Goal: Leave review/rating: Share an evaluation or opinion about a product, service, or content

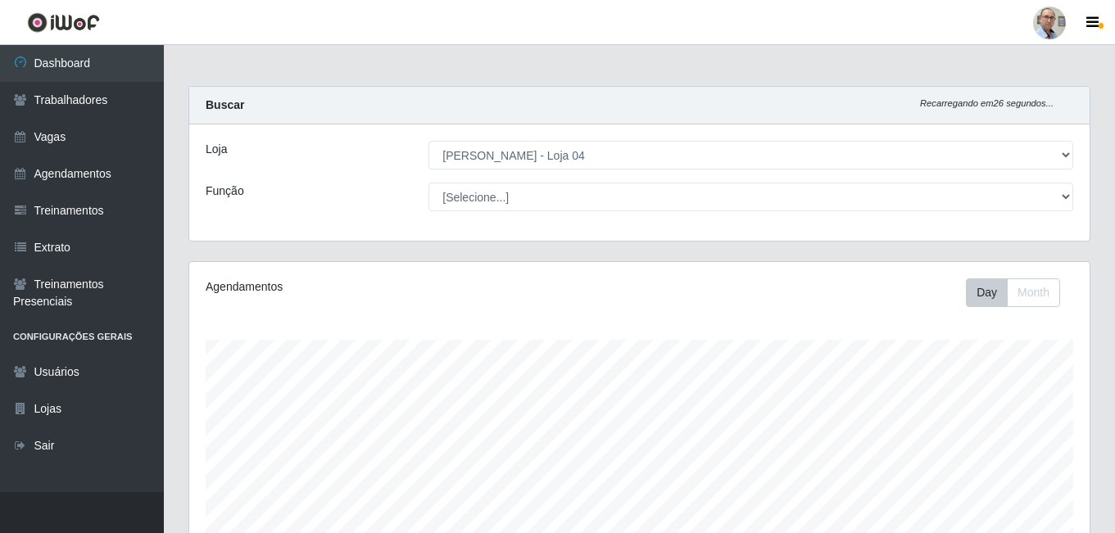
select select "251"
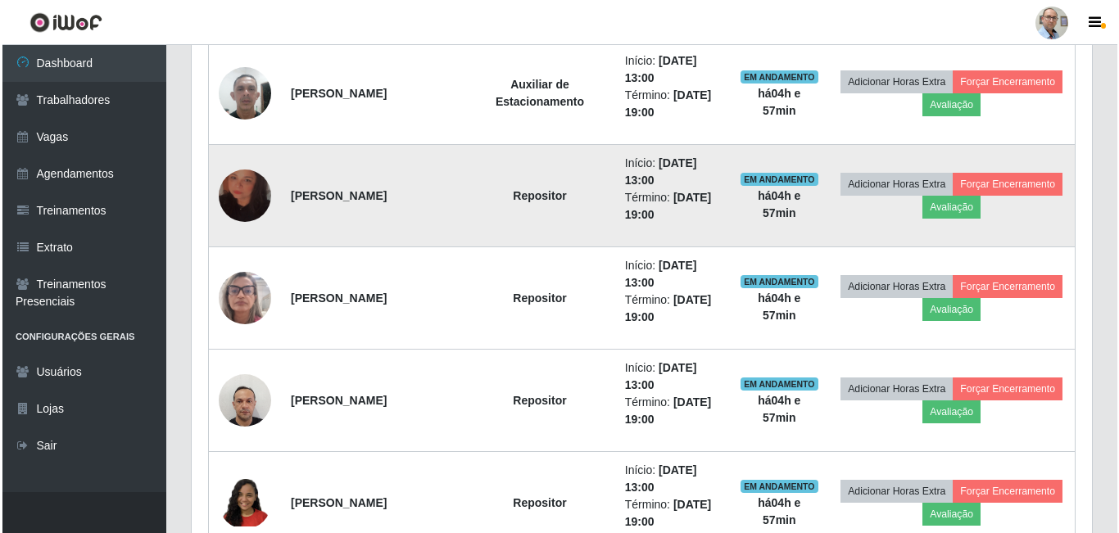
scroll to position [919, 0]
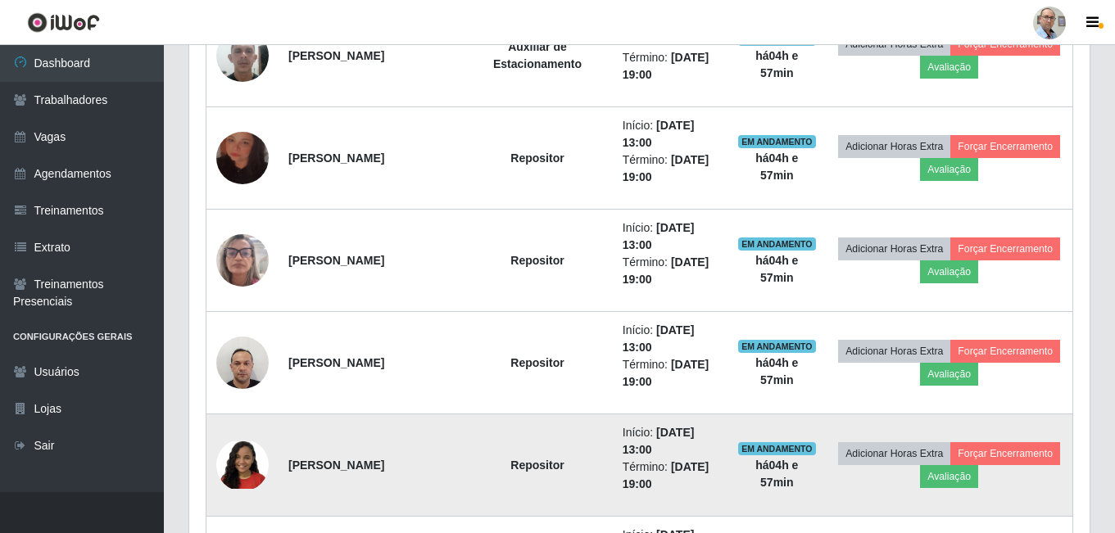
click at [246, 468] on img at bounding box center [242, 465] width 52 height 47
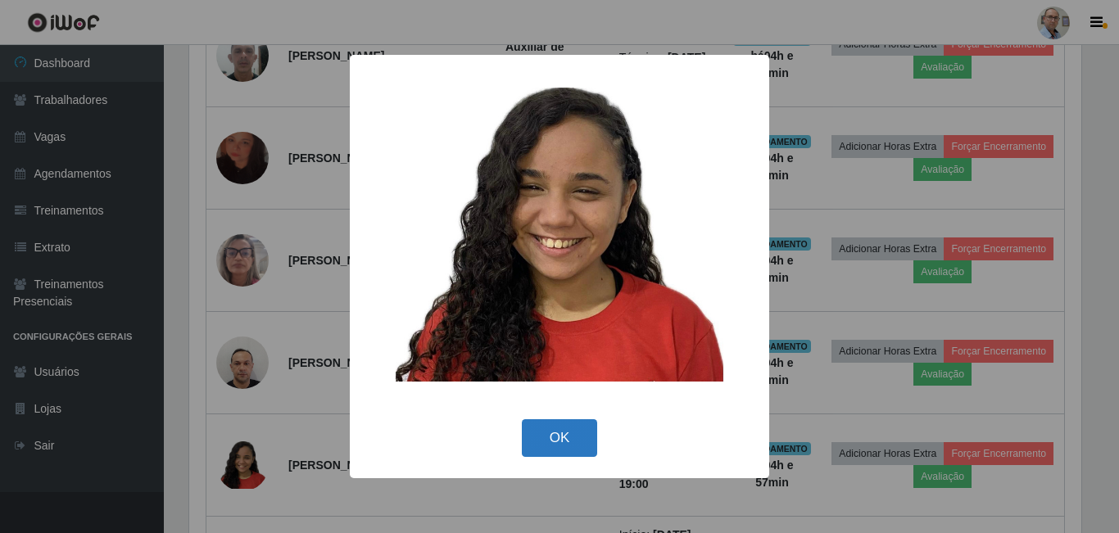
click at [559, 443] on button "OK" at bounding box center [560, 439] width 76 height 39
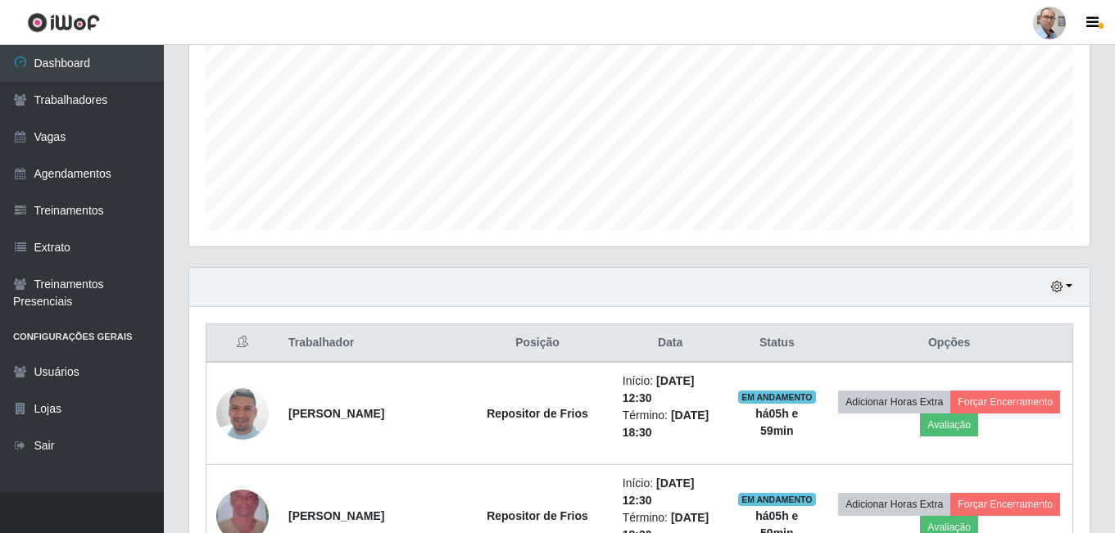
scroll to position [410, 0]
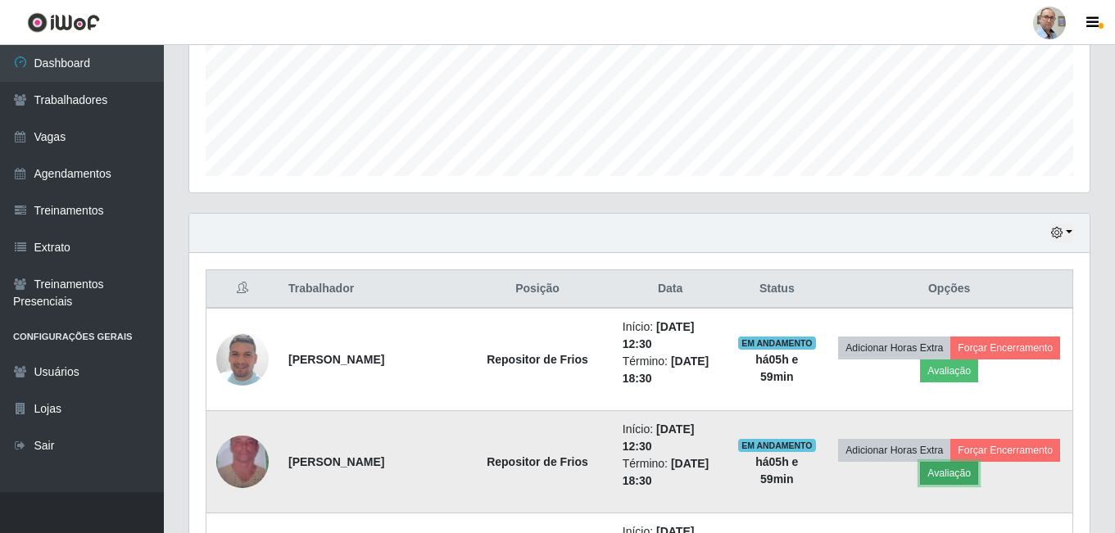
click at [978, 469] on button "Avaliação" at bounding box center [949, 473] width 58 height 23
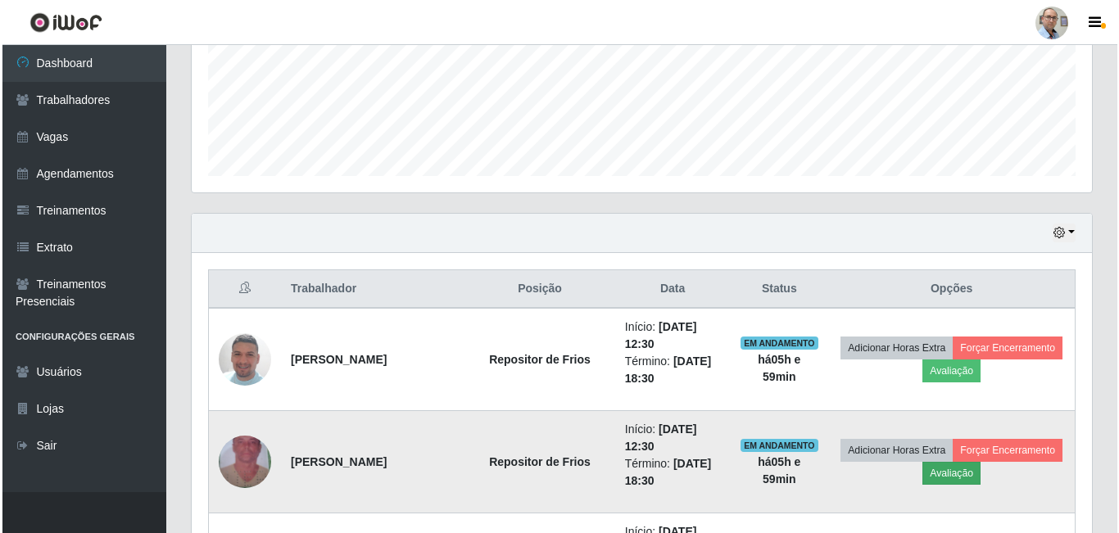
scroll to position [340, 892]
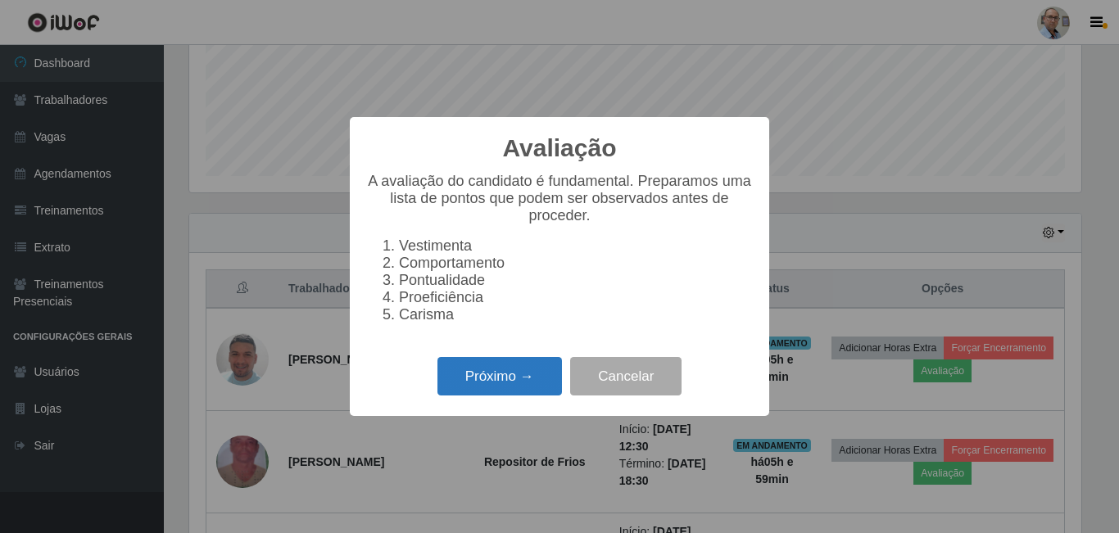
click at [533, 390] on button "Próximo →" at bounding box center [500, 376] width 125 height 39
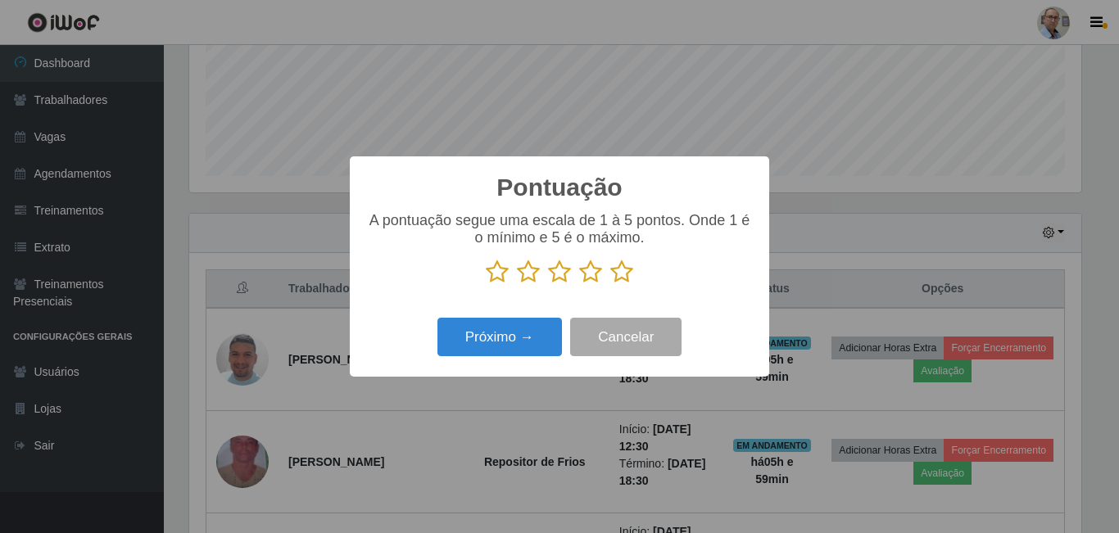
scroll to position [819061, 818509]
click at [624, 271] on icon at bounding box center [621, 272] width 23 height 25
click at [610, 284] on input "radio" at bounding box center [610, 284] width 0 height 0
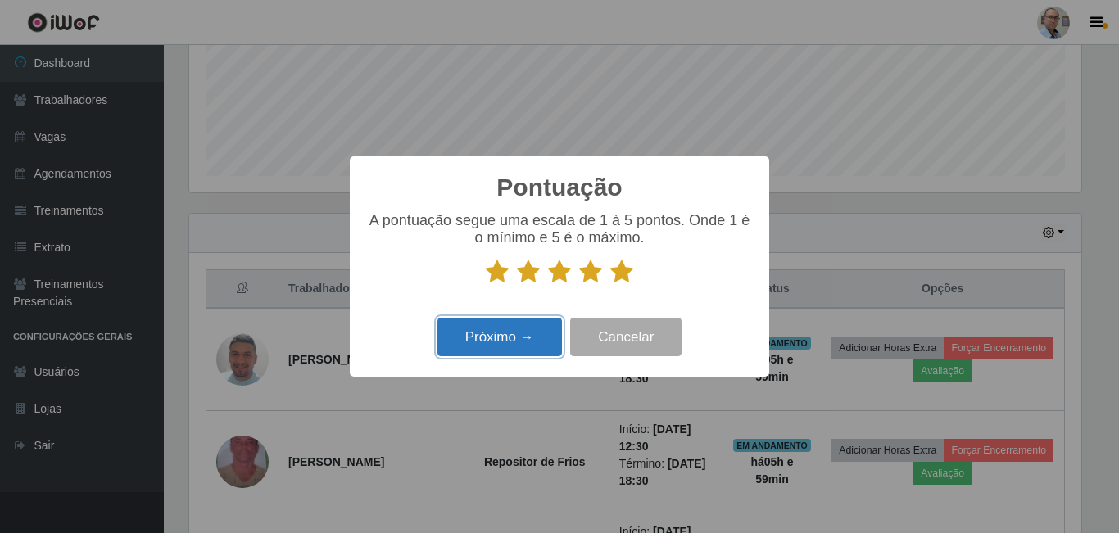
click at [517, 338] on button "Próximo →" at bounding box center [500, 337] width 125 height 39
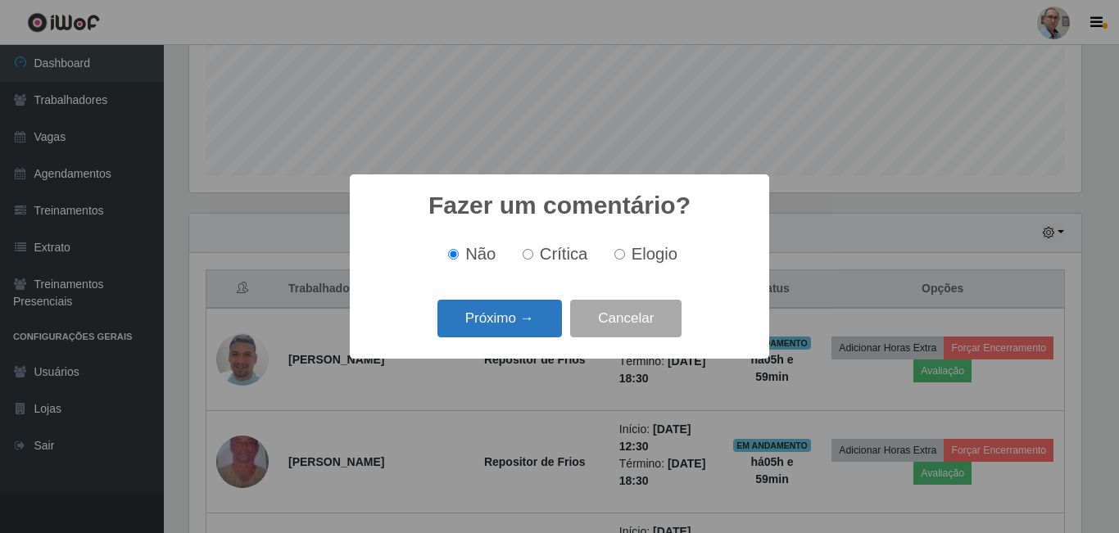
click at [526, 326] on button "Próximo →" at bounding box center [500, 319] width 125 height 39
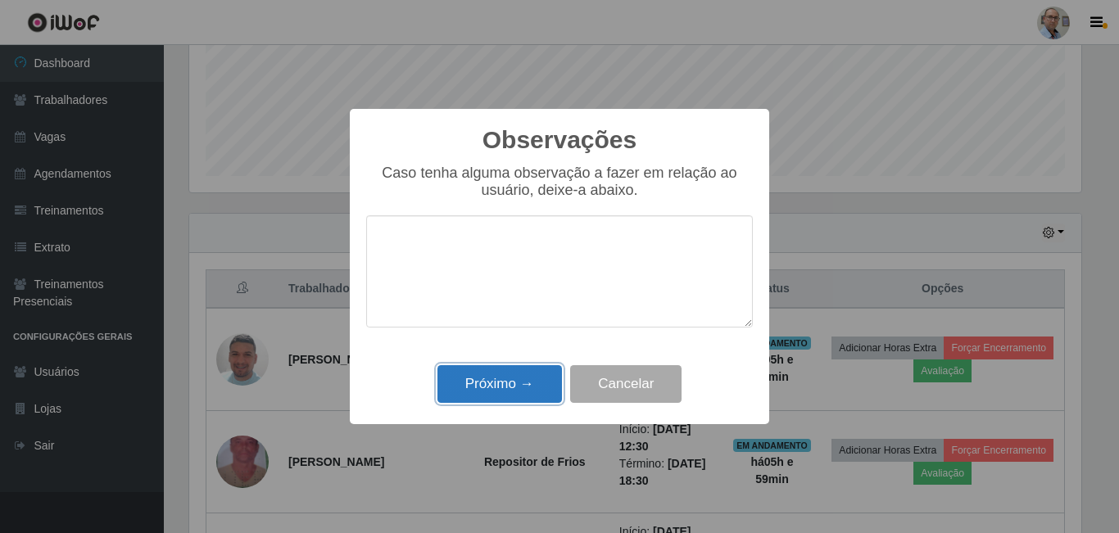
click at [512, 388] on button "Próximo →" at bounding box center [500, 384] width 125 height 39
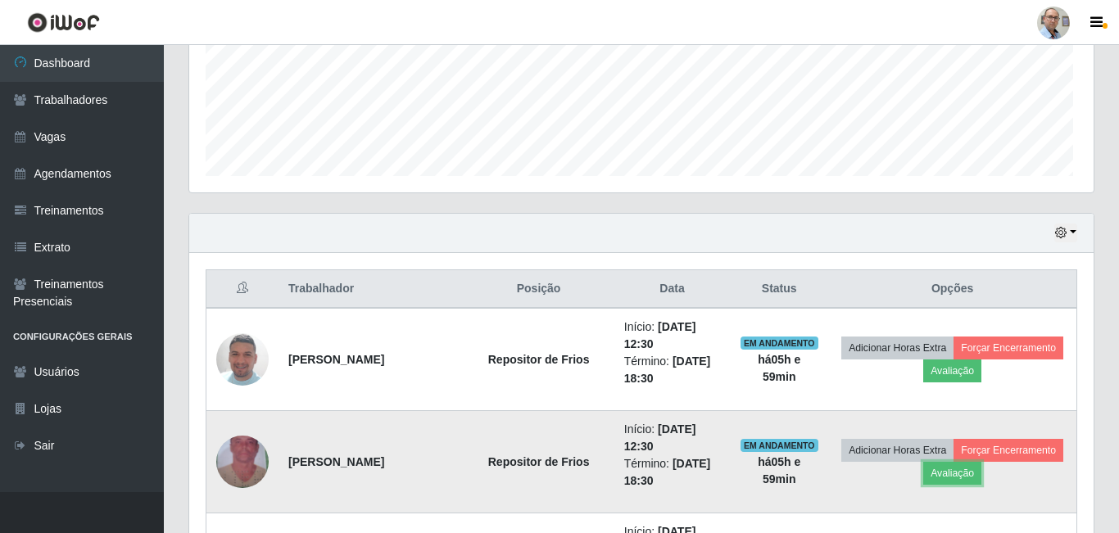
scroll to position [340, 901]
click at [951, 462] on button "Forçar Encerramento" at bounding box center [1006, 450] width 110 height 23
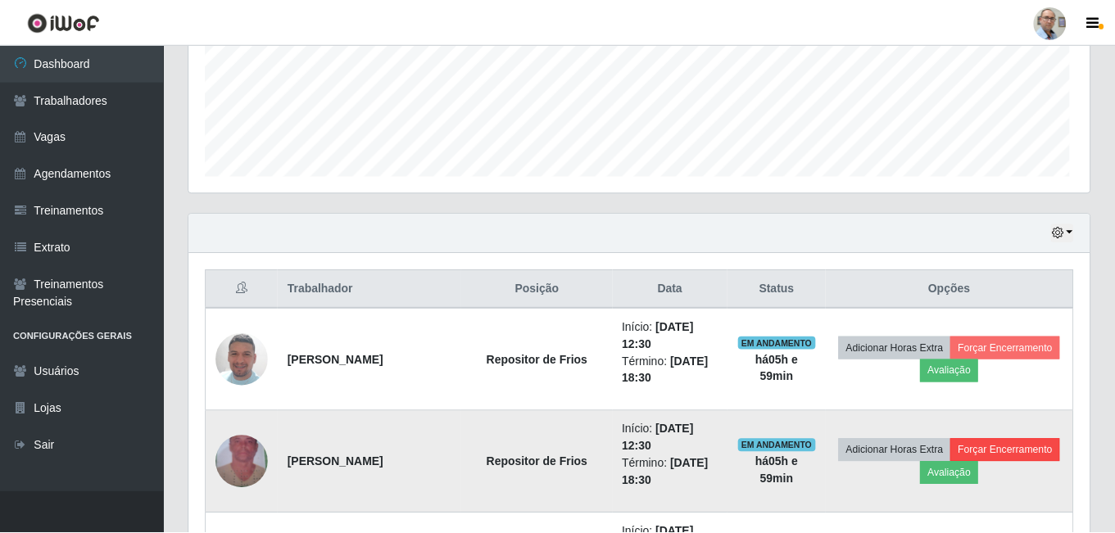
scroll to position [340, 892]
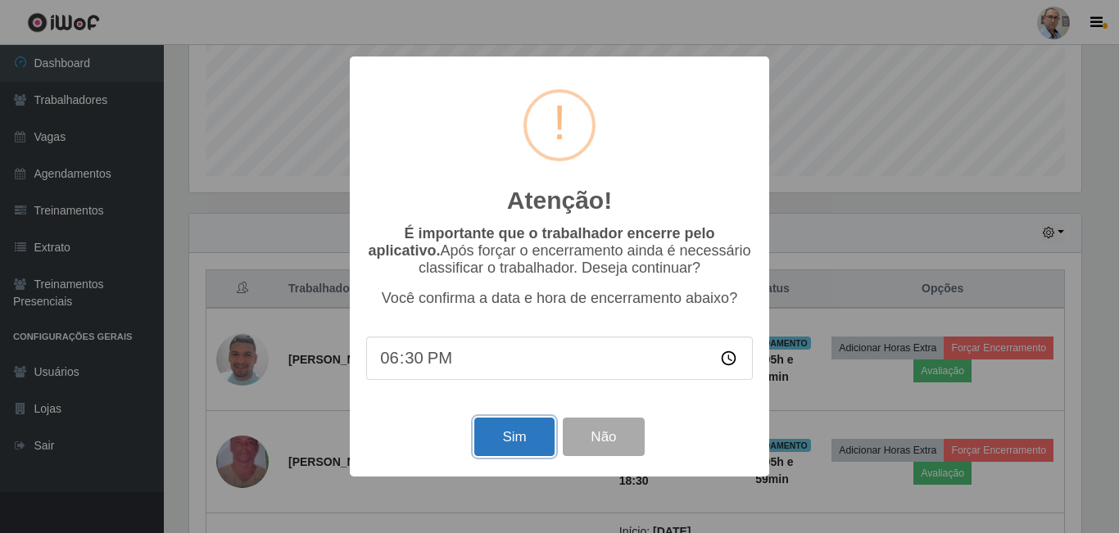
click at [529, 443] on button "Sim" at bounding box center [513, 437] width 79 height 39
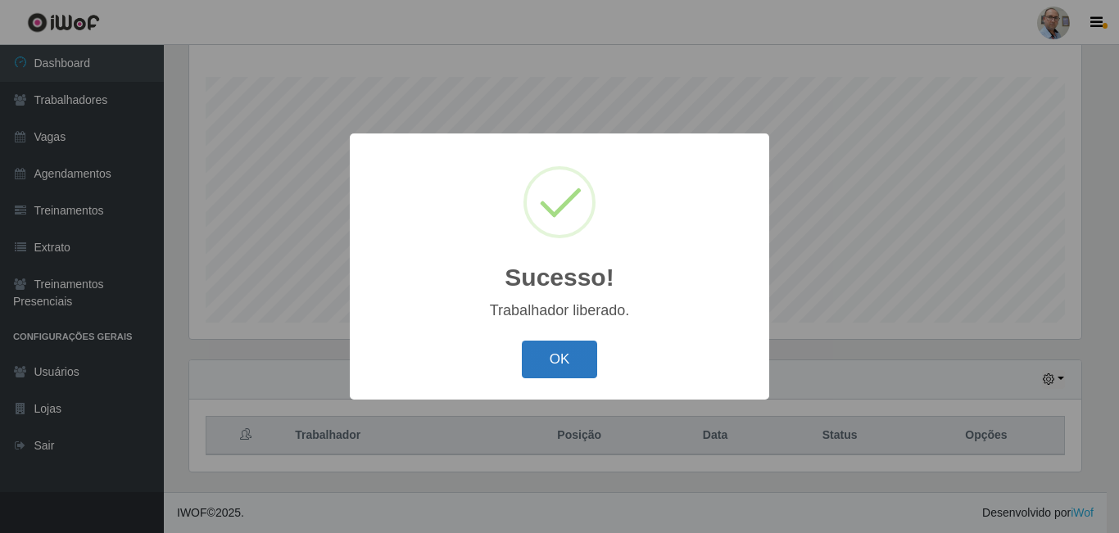
click at [560, 365] on button "OK" at bounding box center [560, 360] width 76 height 39
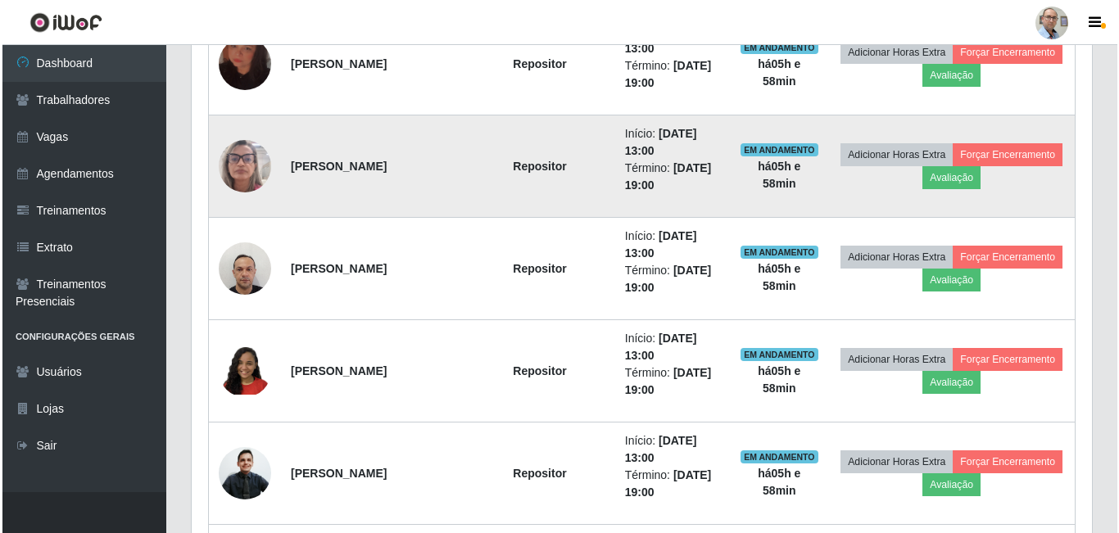
scroll to position [837, 0]
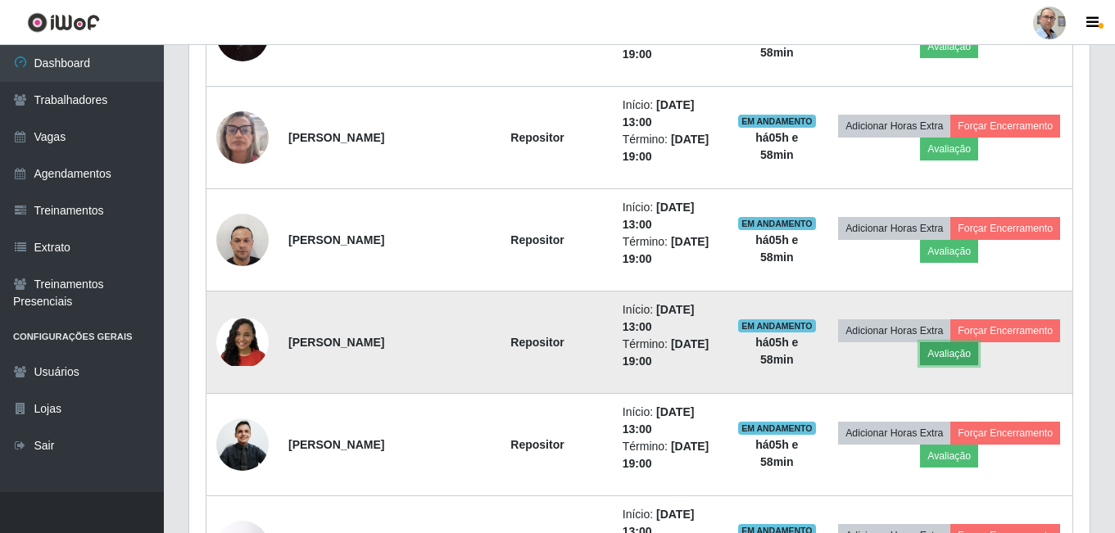
click at [978, 347] on button "Avaliação" at bounding box center [949, 354] width 58 height 23
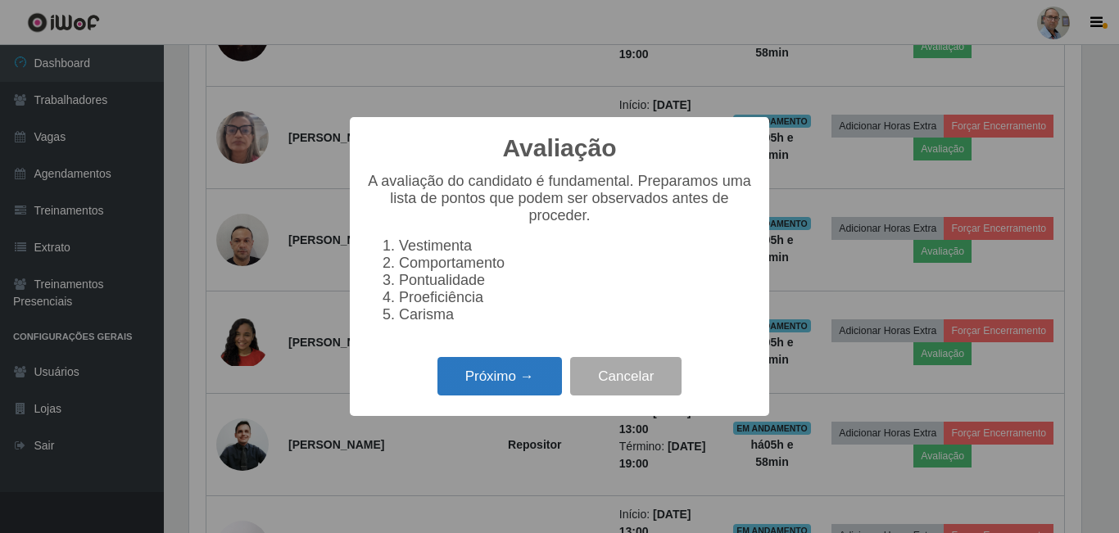
click at [497, 385] on button "Próximo →" at bounding box center [500, 376] width 125 height 39
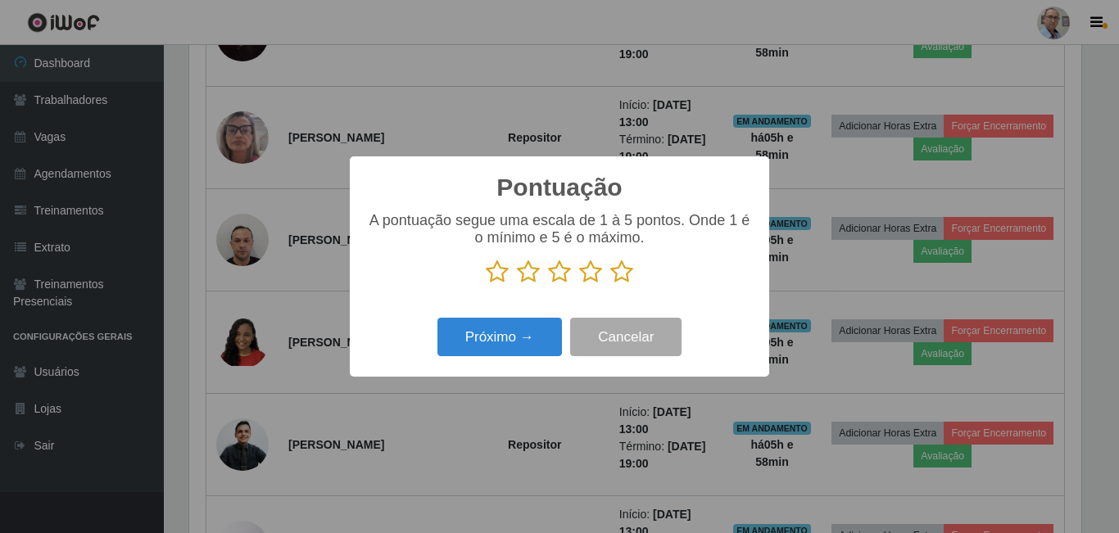
click at [596, 275] on icon at bounding box center [590, 272] width 23 height 25
click at [579, 284] on input "radio" at bounding box center [579, 284] width 0 height 0
click at [517, 342] on button "Próximo →" at bounding box center [500, 337] width 125 height 39
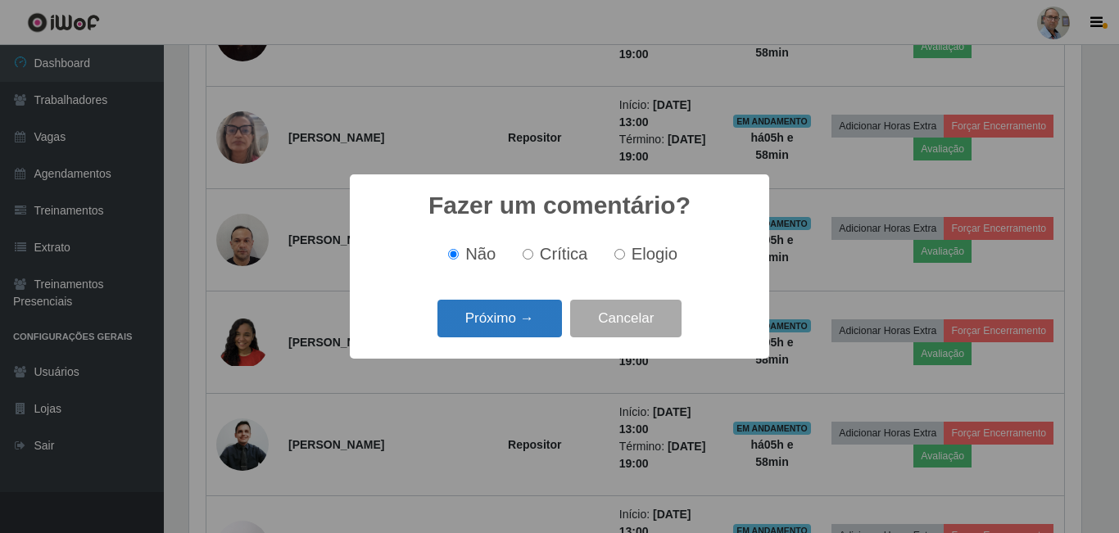
click at [505, 320] on button "Próximo →" at bounding box center [500, 319] width 125 height 39
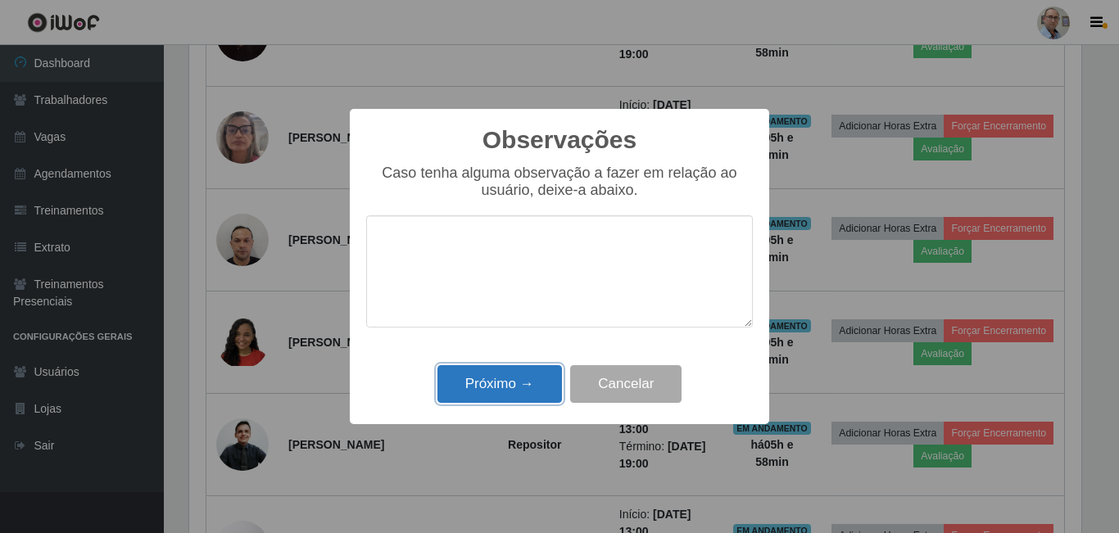
click at [524, 393] on button "Próximo →" at bounding box center [500, 384] width 125 height 39
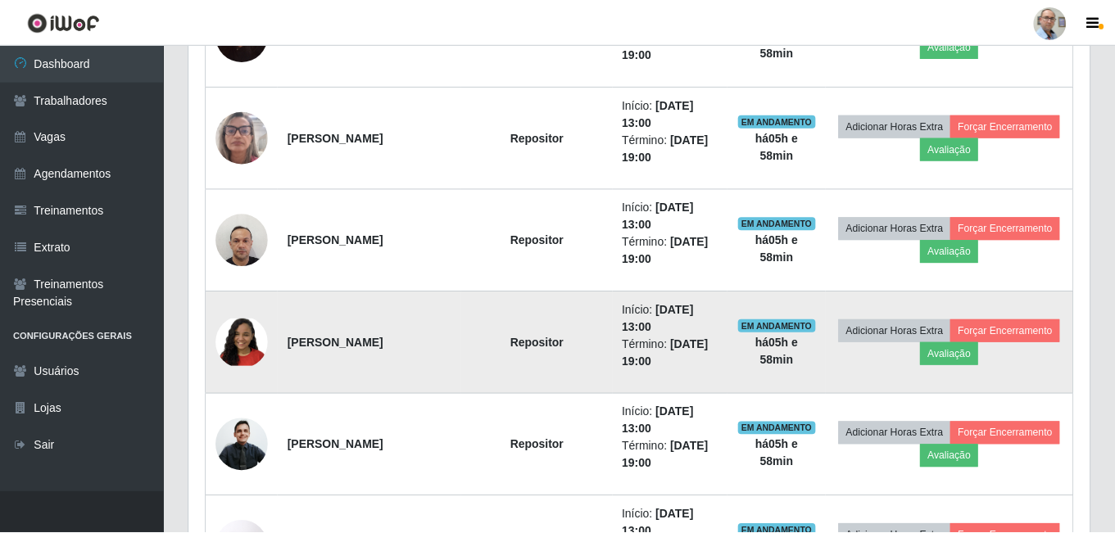
scroll to position [340, 901]
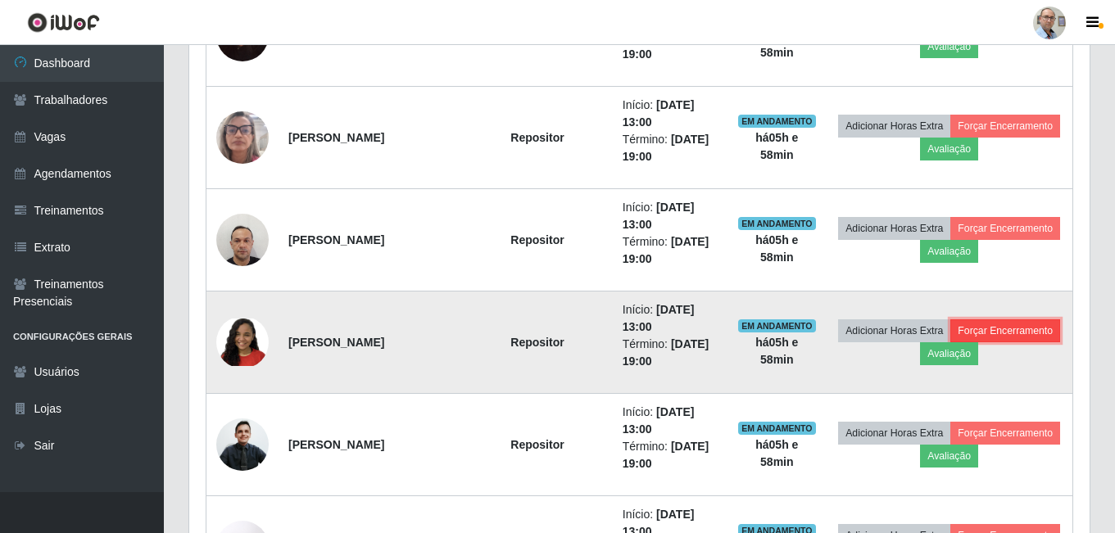
click at [951, 343] on button "Forçar Encerramento" at bounding box center [1006, 331] width 110 height 23
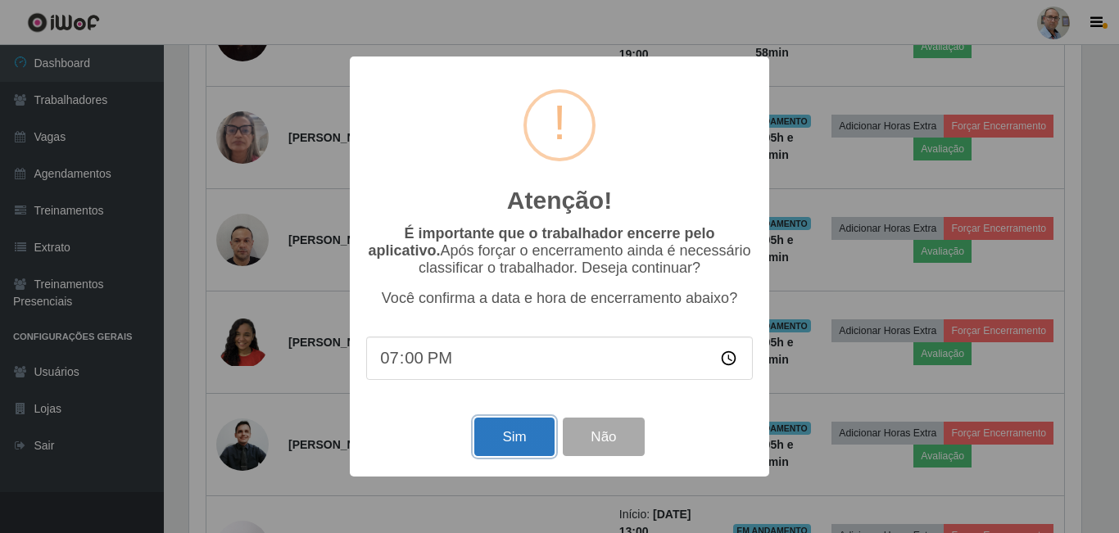
click at [531, 453] on button "Sim" at bounding box center [513, 437] width 79 height 39
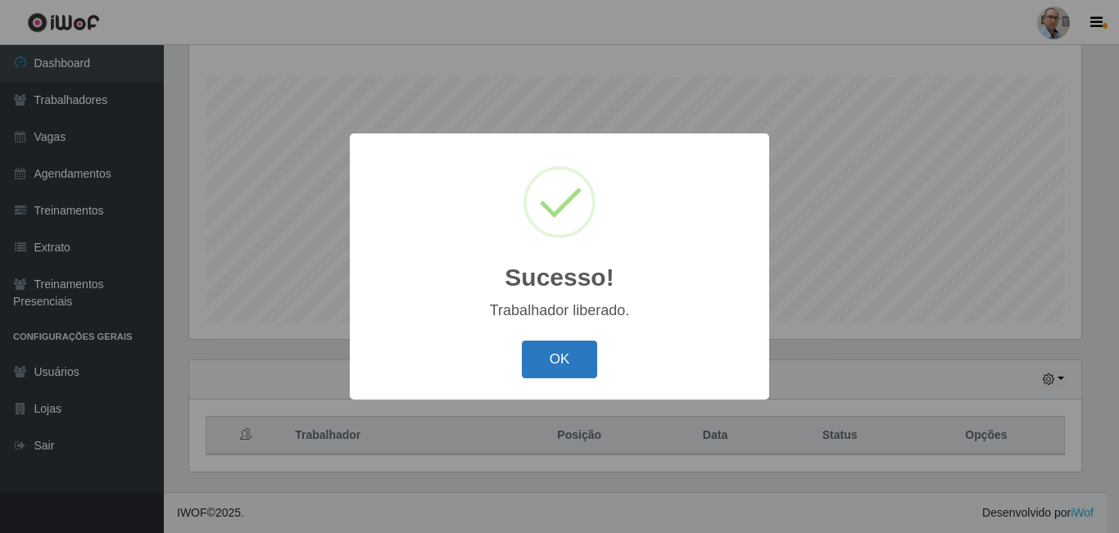
click at [560, 367] on button "OK" at bounding box center [560, 360] width 76 height 39
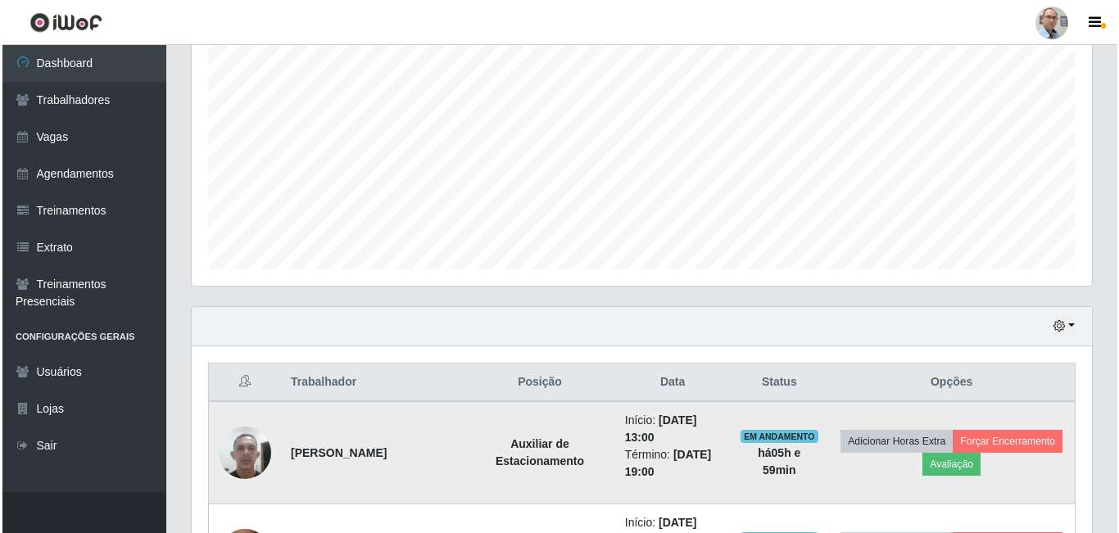
scroll to position [427, 0]
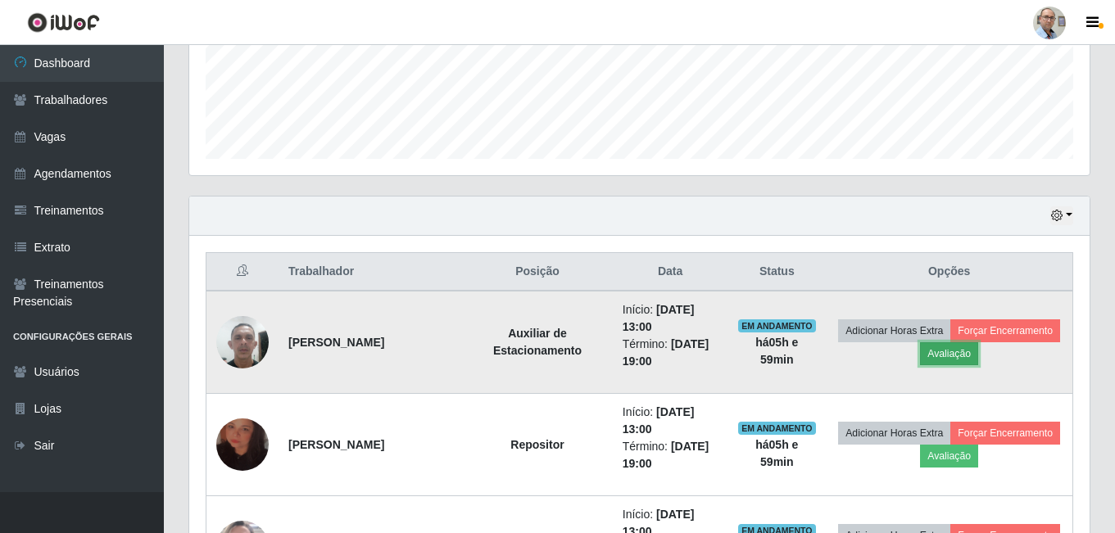
click at [978, 355] on button "Avaliação" at bounding box center [949, 354] width 58 height 23
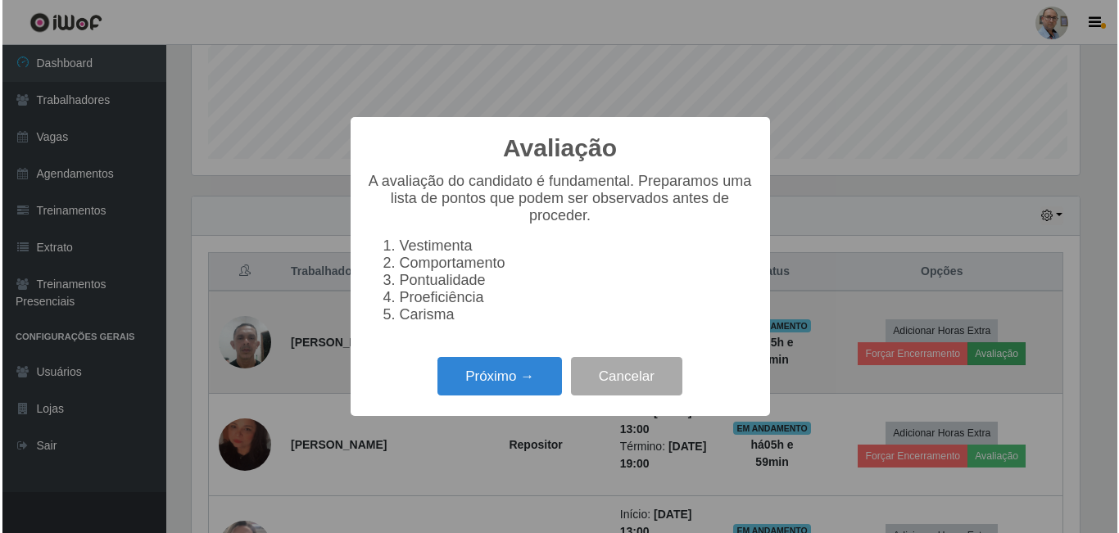
scroll to position [340, 892]
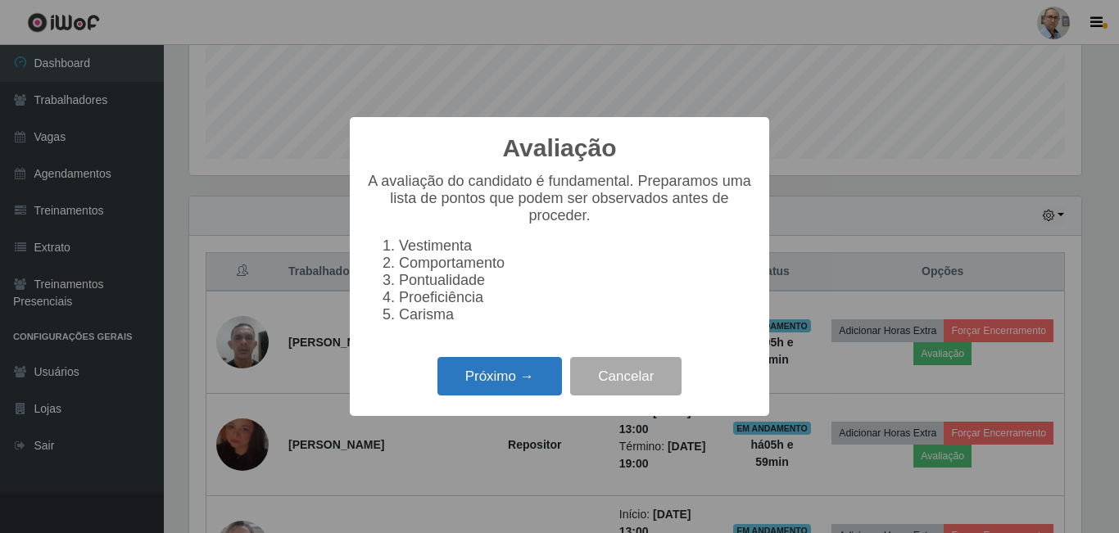
click at [513, 392] on button "Próximo →" at bounding box center [500, 376] width 125 height 39
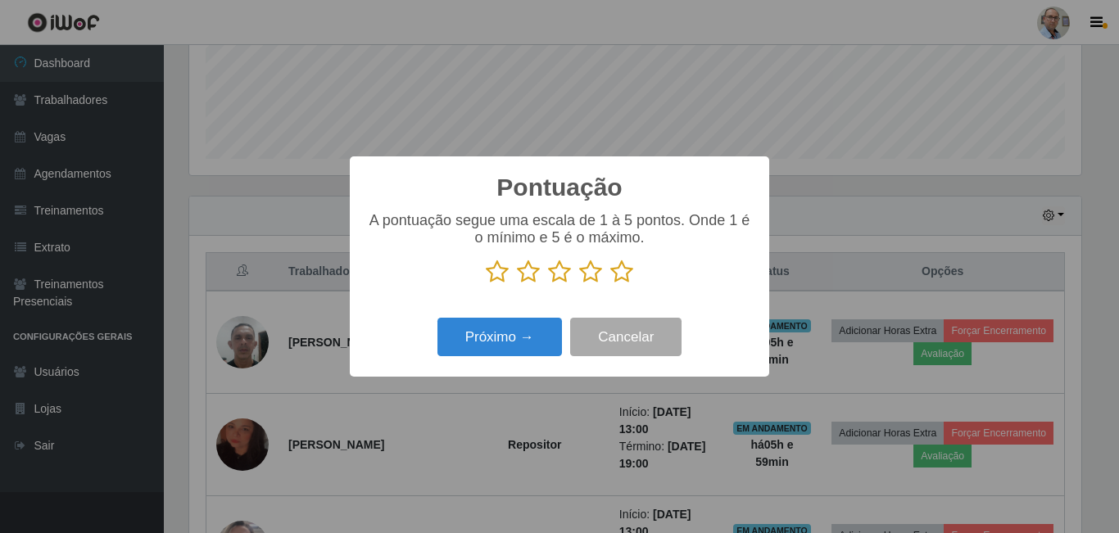
click at [597, 275] on icon at bounding box center [590, 272] width 23 height 25
click at [579, 284] on input "radio" at bounding box center [579, 284] width 0 height 0
click at [510, 354] on button "Próximo →" at bounding box center [500, 337] width 125 height 39
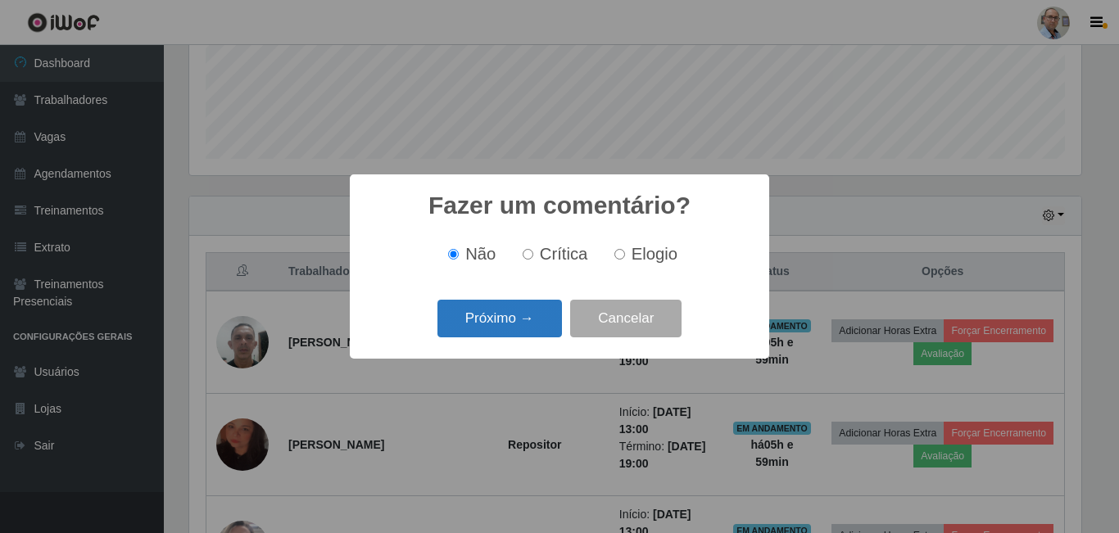
click at [521, 324] on button "Próximo →" at bounding box center [500, 319] width 125 height 39
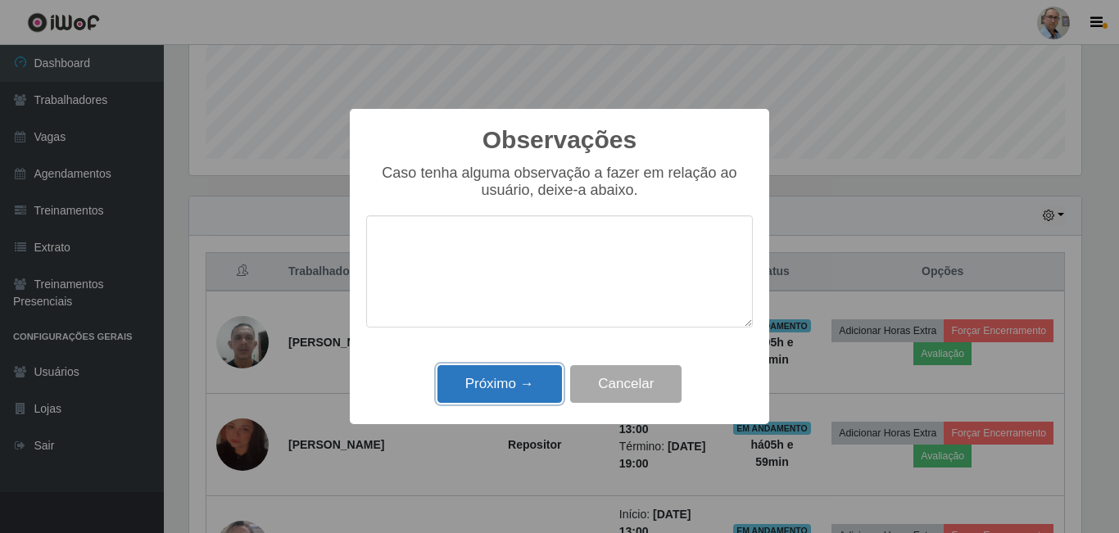
click at [506, 376] on button "Próximo →" at bounding box center [500, 384] width 125 height 39
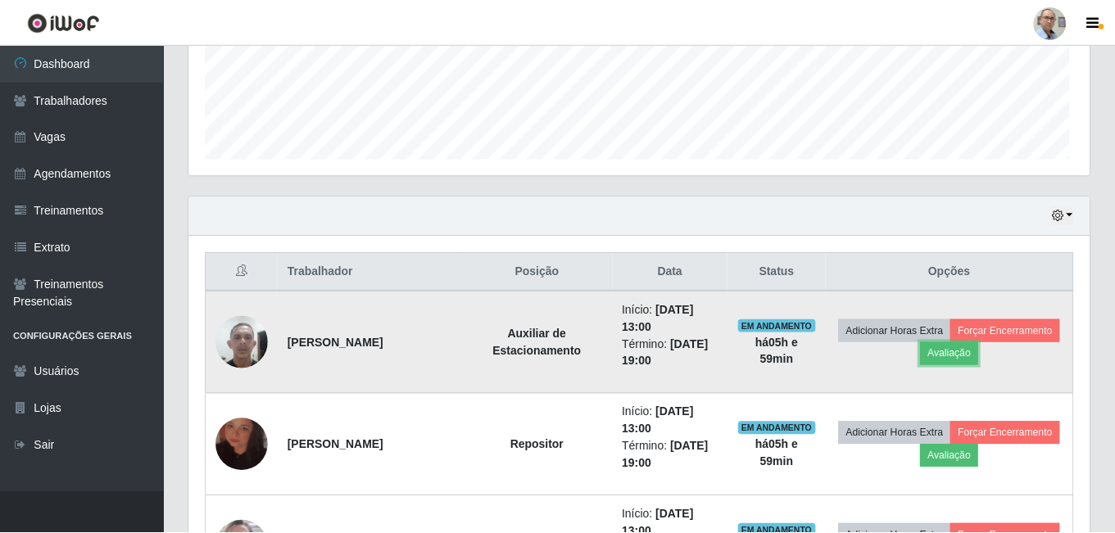
scroll to position [340, 901]
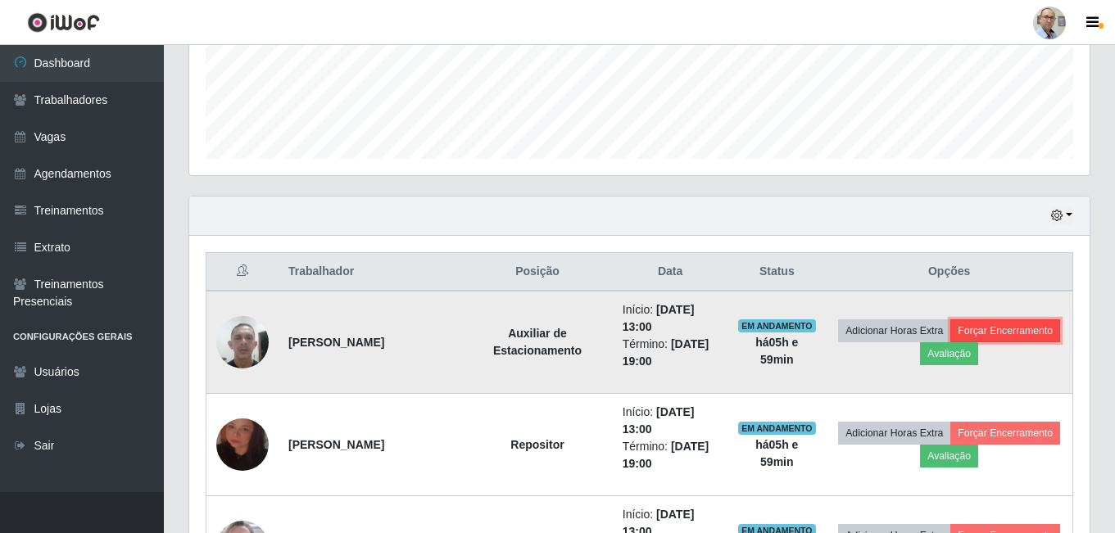
click at [951, 343] on button "Forçar Encerramento" at bounding box center [1006, 331] width 110 height 23
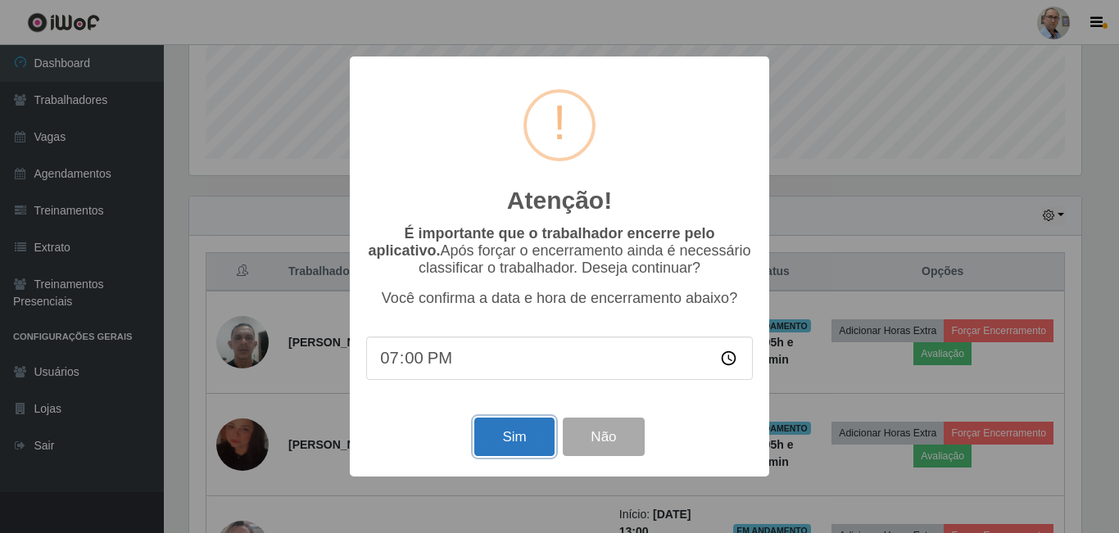
click at [498, 442] on button "Sim" at bounding box center [513, 437] width 79 height 39
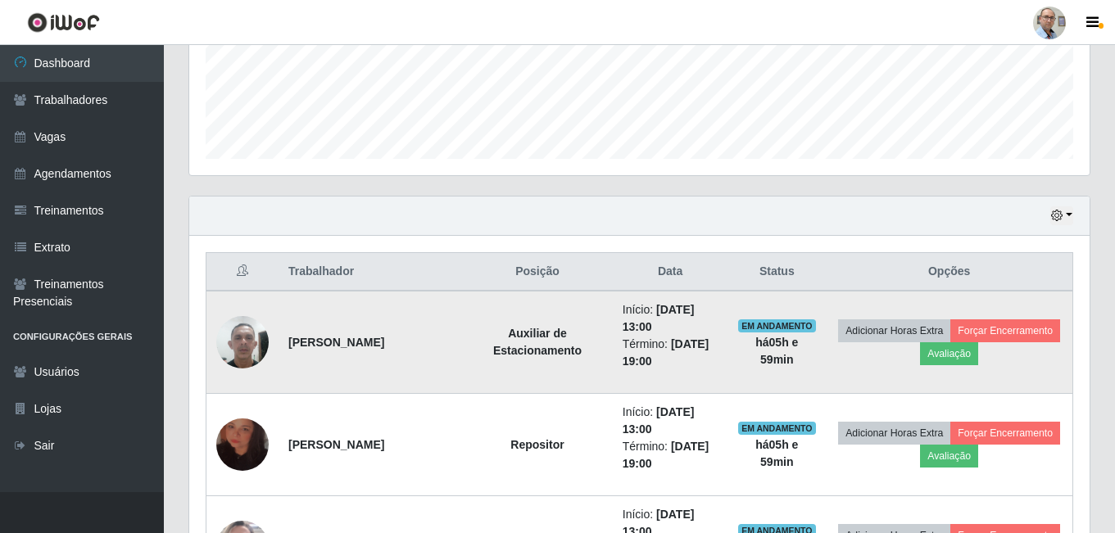
scroll to position [0, 0]
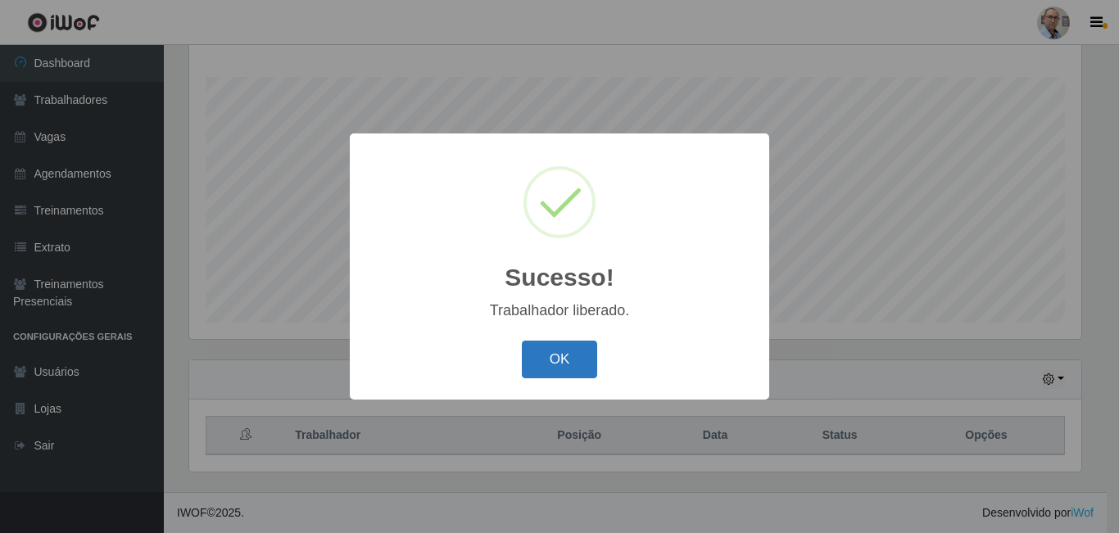
click at [556, 356] on button "OK" at bounding box center [560, 360] width 76 height 39
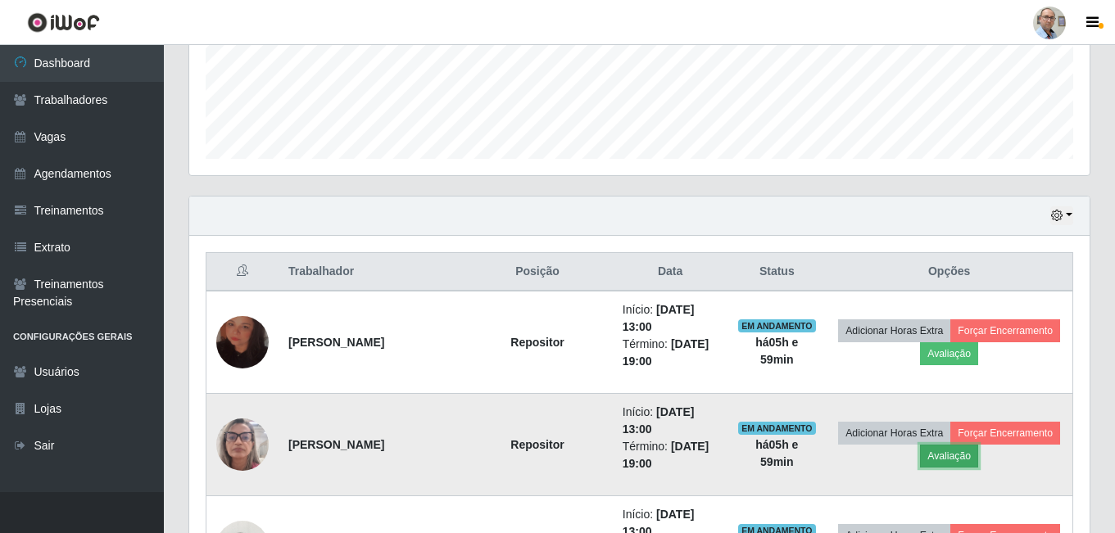
click at [978, 450] on button "Avaliação" at bounding box center [949, 456] width 58 height 23
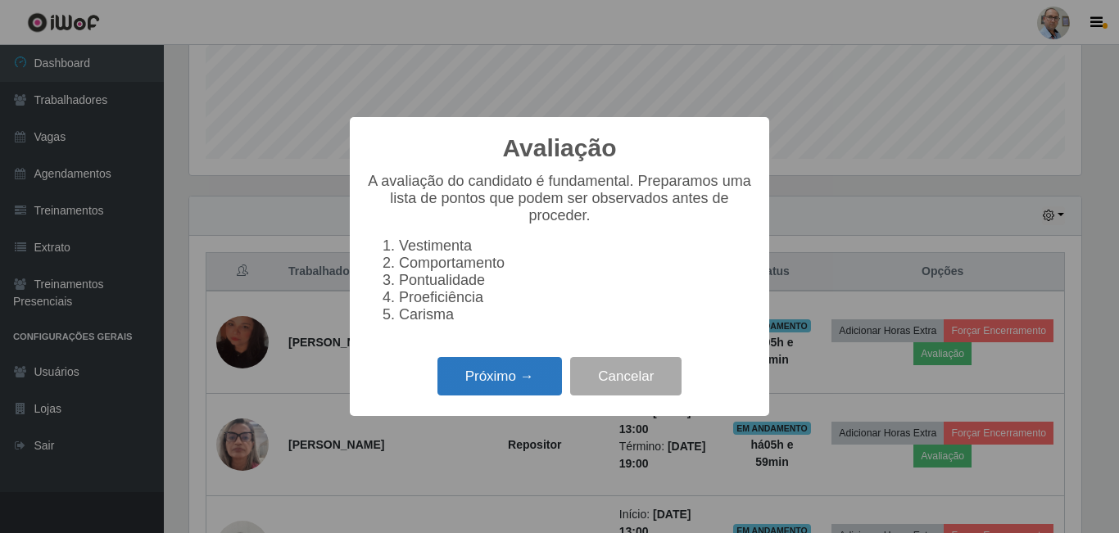
click at [498, 383] on button "Próximo →" at bounding box center [500, 376] width 125 height 39
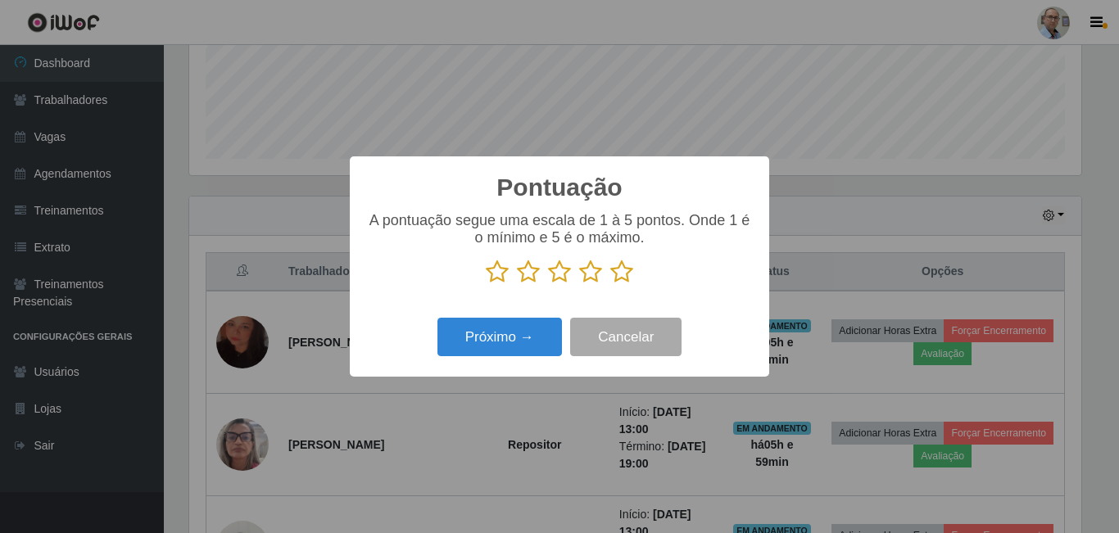
click at [627, 278] on icon at bounding box center [621, 272] width 23 height 25
click at [610, 284] on input "radio" at bounding box center [610, 284] width 0 height 0
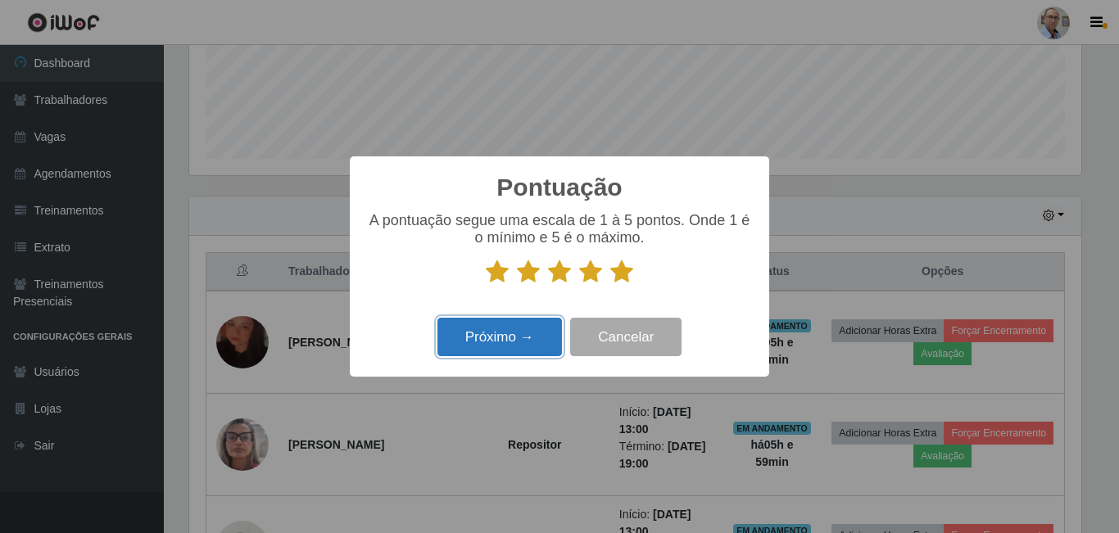
click at [520, 346] on button "Próximo →" at bounding box center [500, 337] width 125 height 39
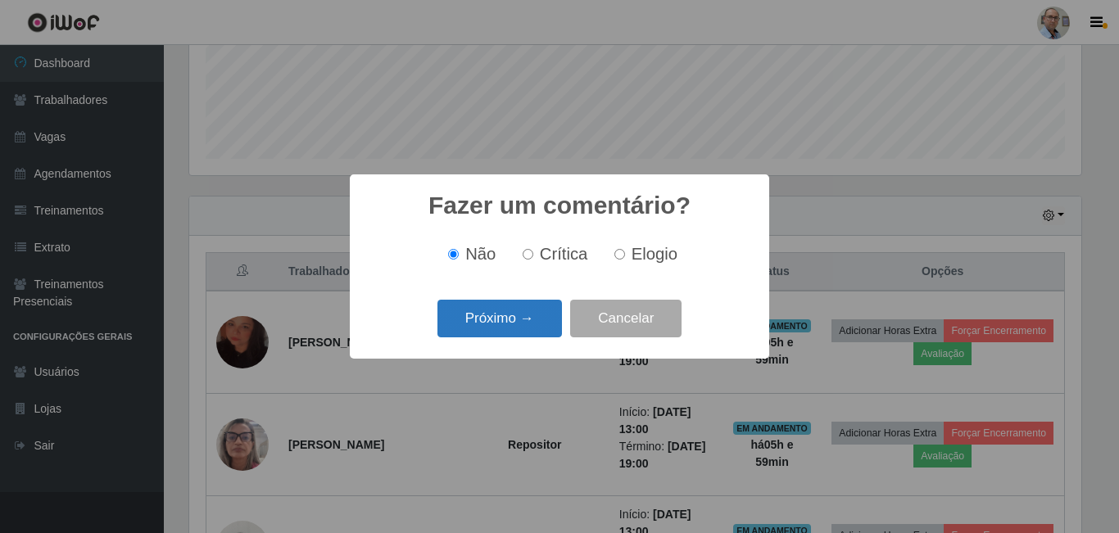
click at [486, 320] on button "Próximo →" at bounding box center [500, 319] width 125 height 39
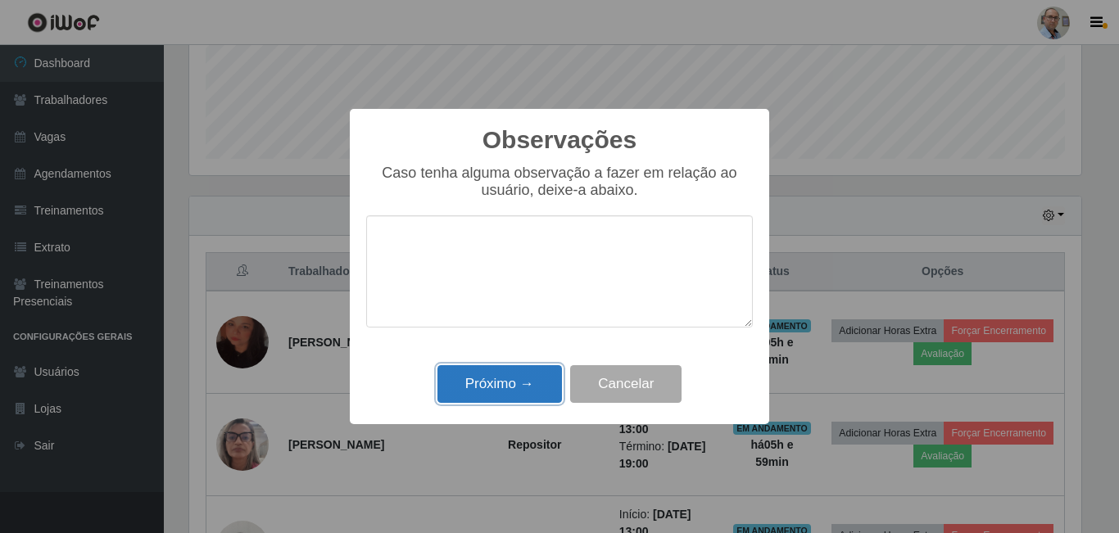
click at [506, 386] on button "Próximo →" at bounding box center [500, 384] width 125 height 39
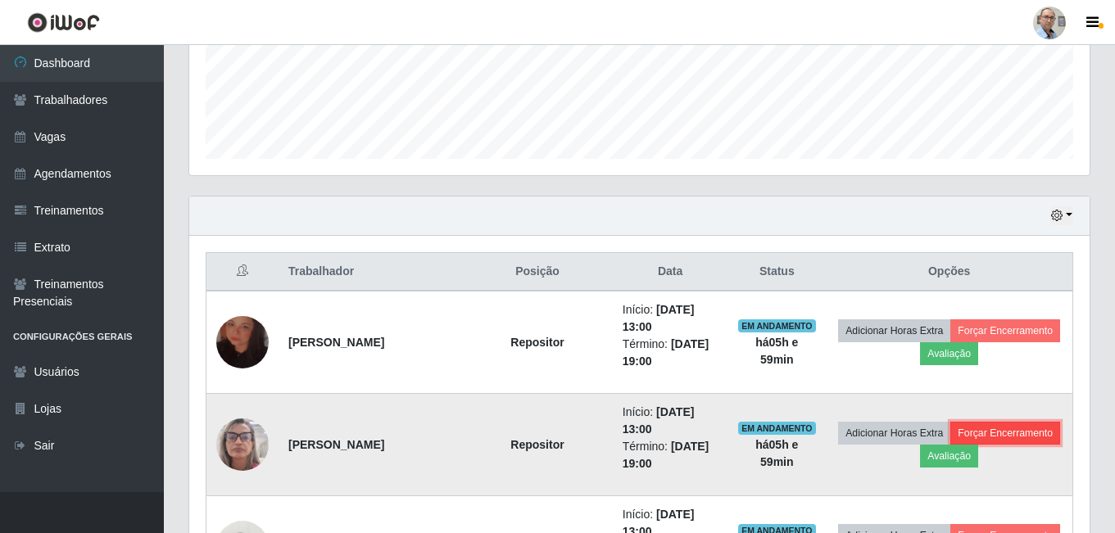
click at [951, 445] on button "Forçar Encerramento" at bounding box center [1006, 433] width 110 height 23
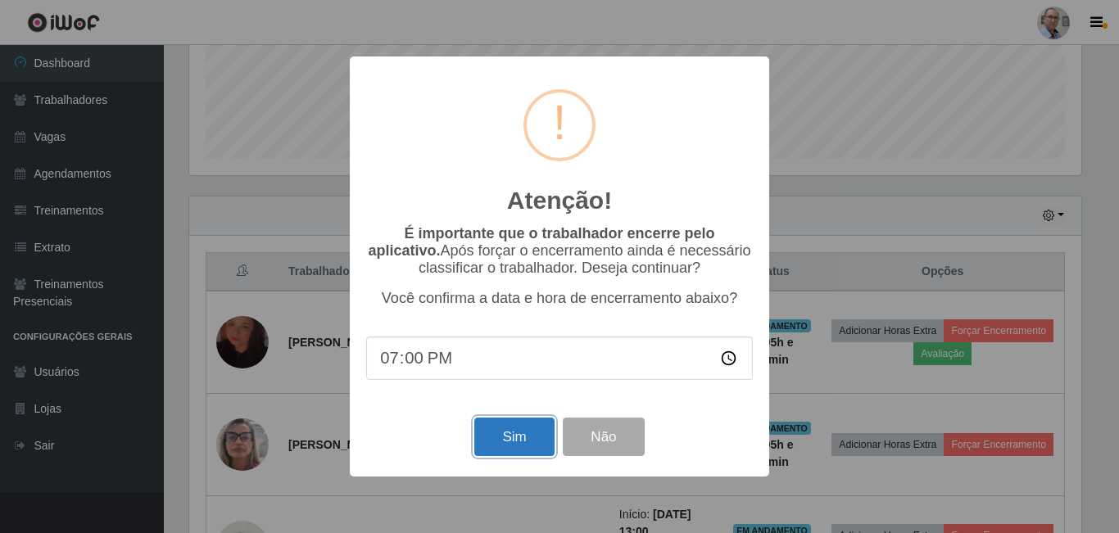
click at [531, 442] on button "Sim" at bounding box center [513, 437] width 79 height 39
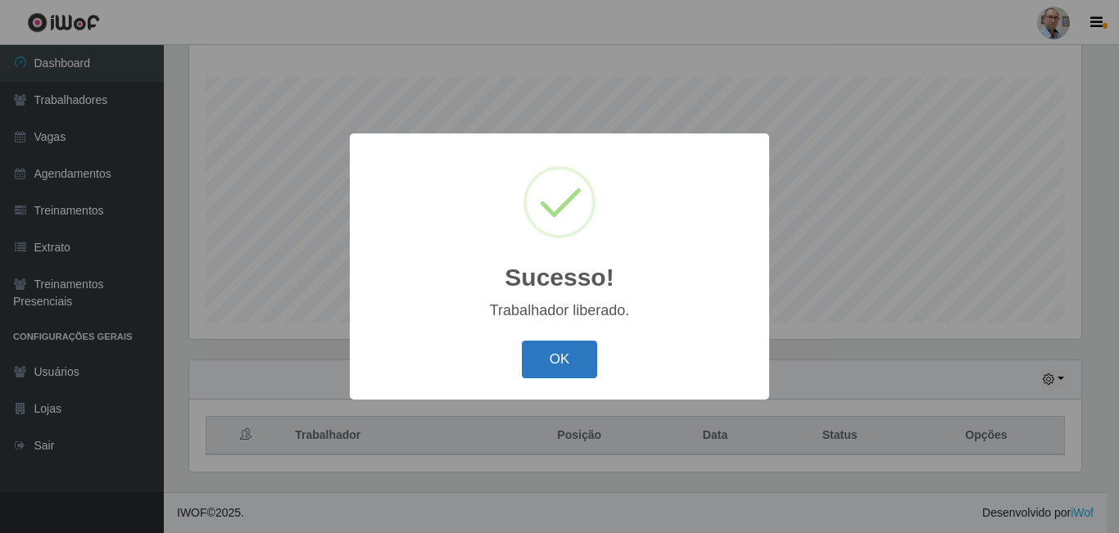
click at [554, 366] on button "OK" at bounding box center [560, 360] width 76 height 39
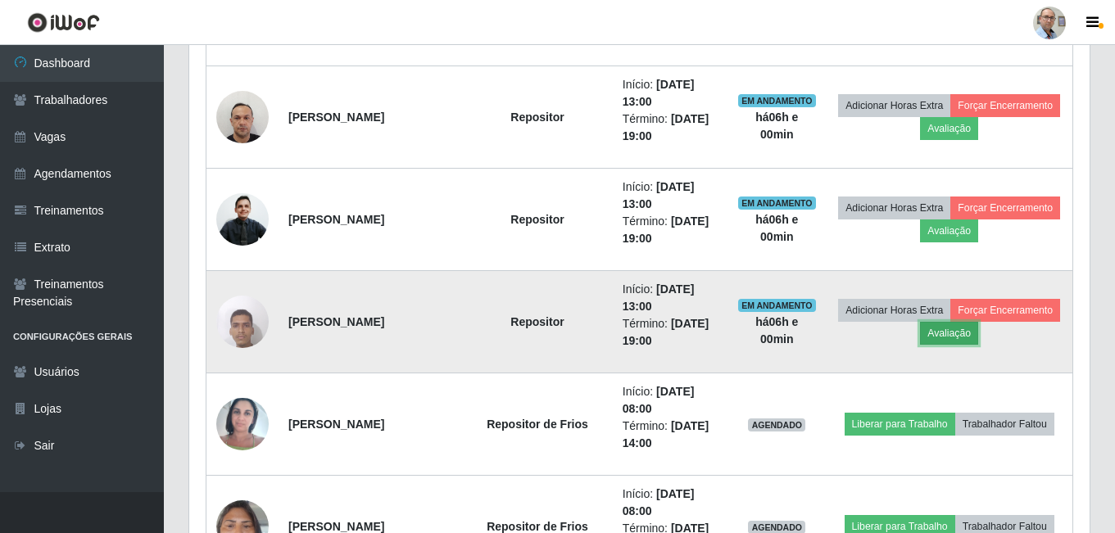
click at [978, 333] on button "Avaliação" at bounding box center [949, 333] width 58 height 23
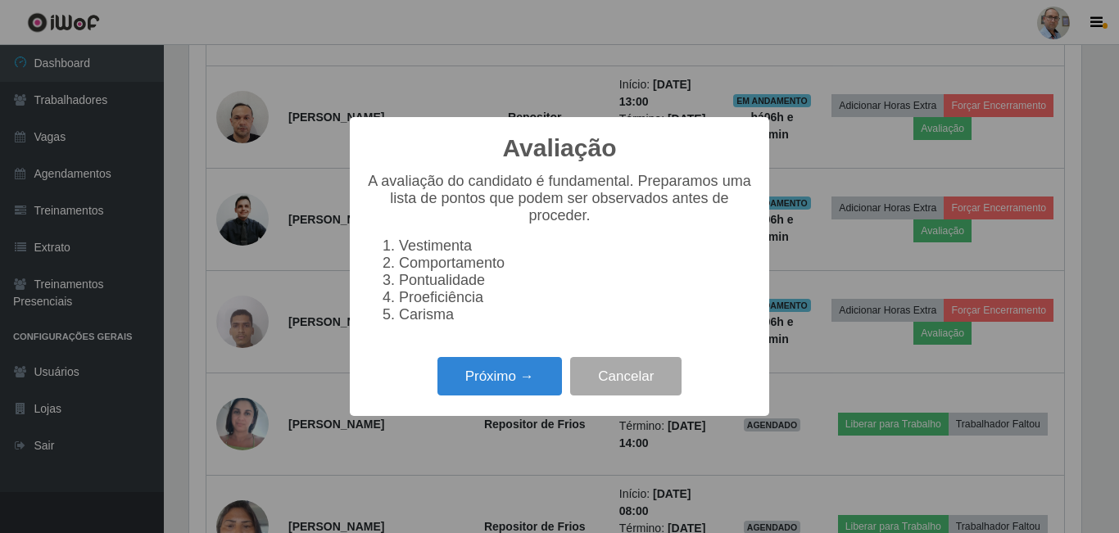
scroll to position [340, 892]
click at [498, 383] on button "Próximo →" at bounding box center [500, 376] width 125 height 39
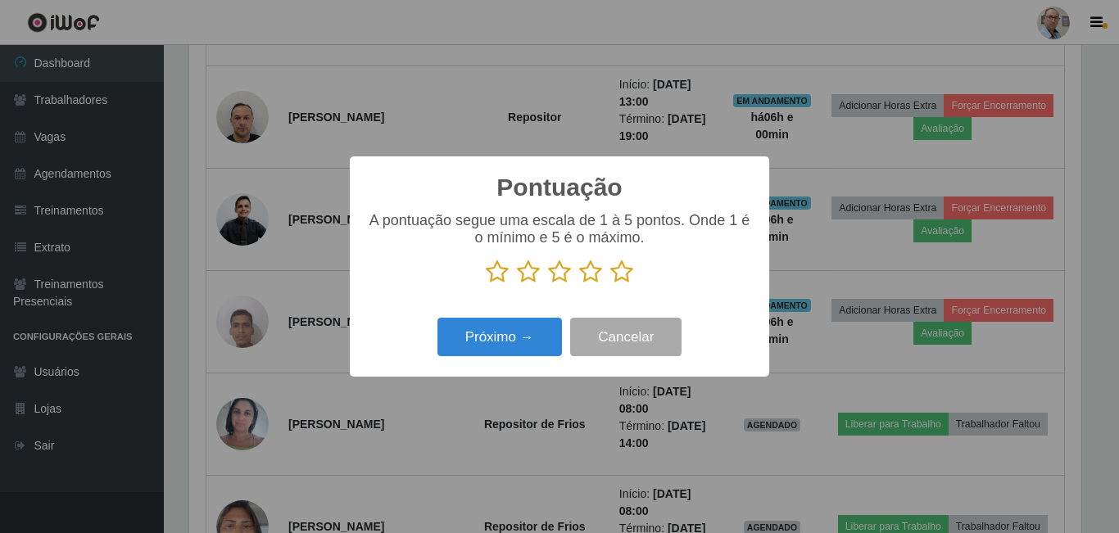
click at [619, 273] on icon at bounding box center [621, 272] width 23 height 25
click at [610, 284] on input "radio" at bounding box center [610, 284] width 0 height 0
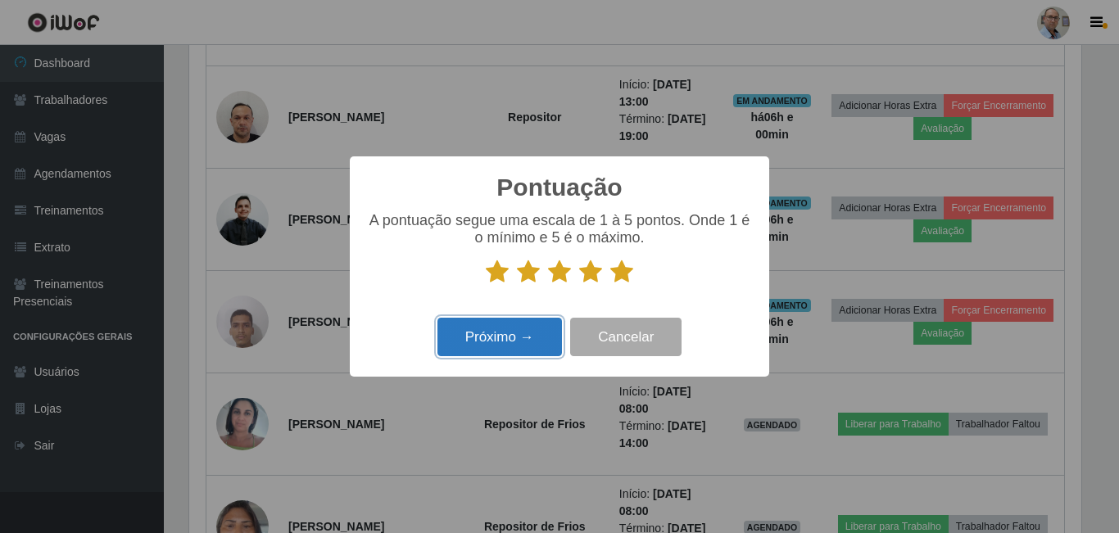
click at [509, 334] on button "Próximo →" at bounding box center [500, 337] width 125 height 39
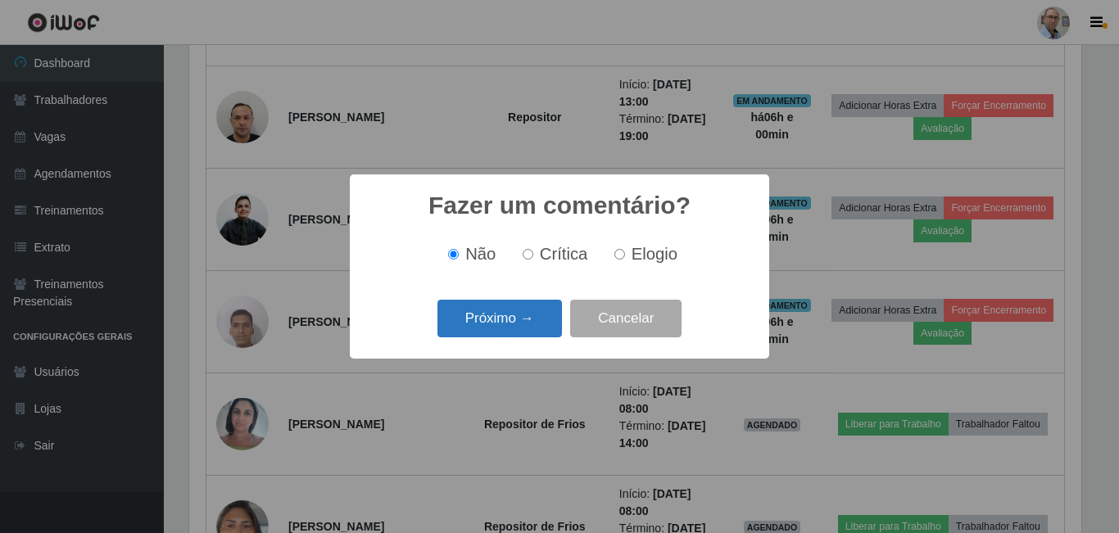
click at [510, 326] on button "Próximo →" at bounding box center [500, 319] width 125 height 39
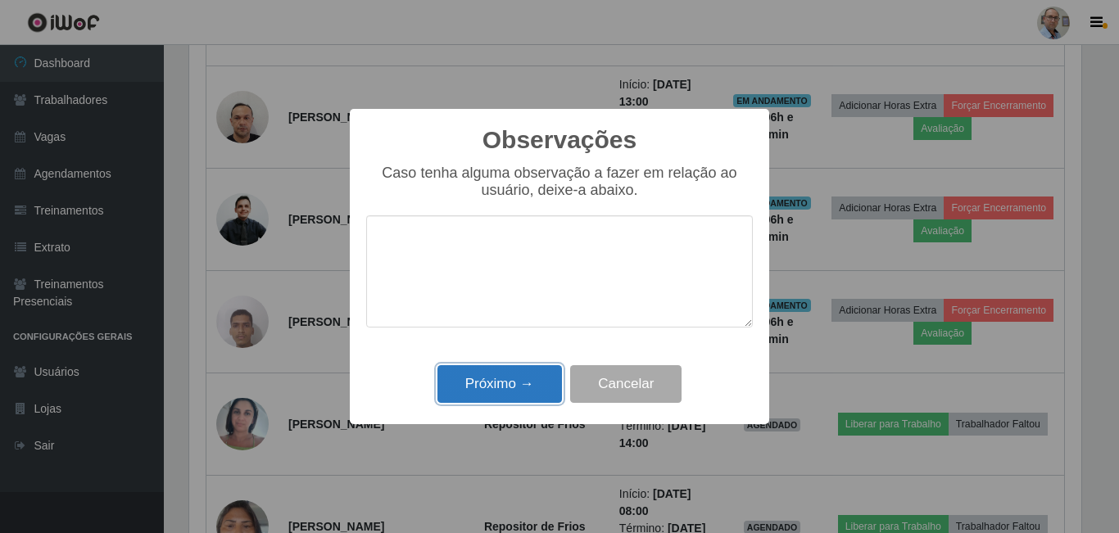
click at [496, 380] on button "Próximo →" at bounding box center [500, 384] width 125 height 39
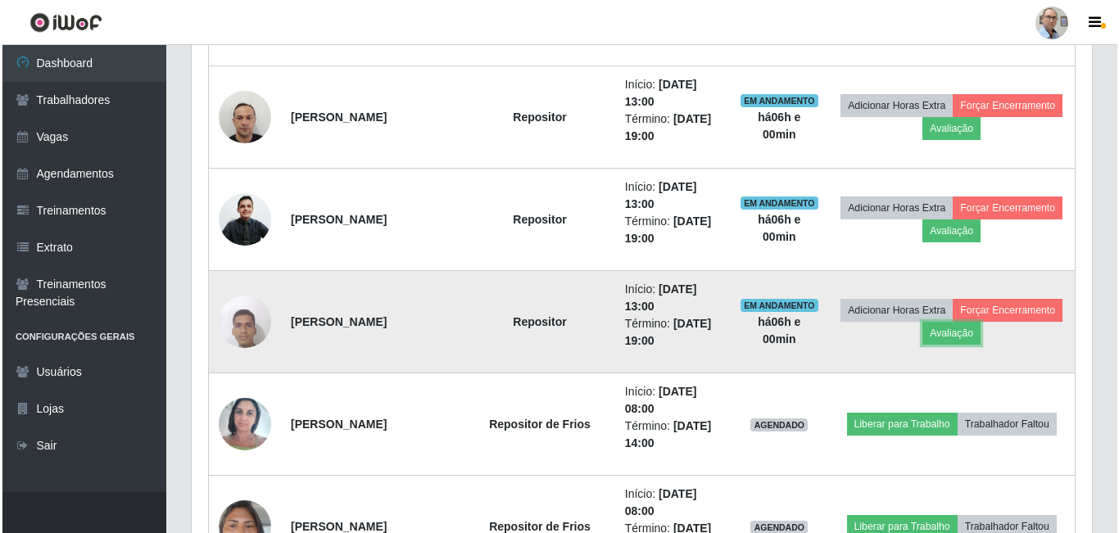
scroll to position [340, 901]
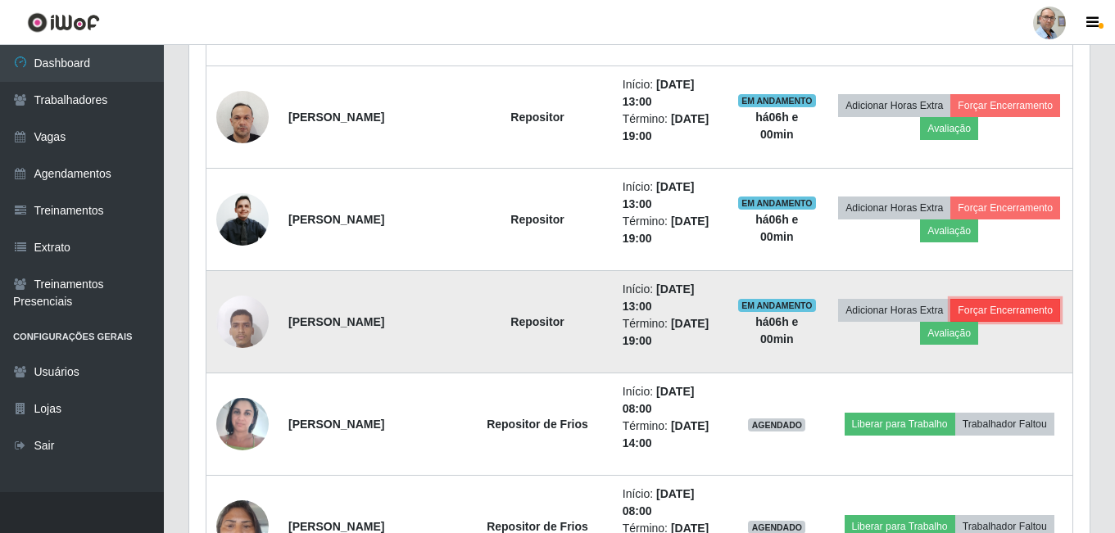
click at [951, 322] on button "Forçar Encerramento" at bounding box center [1006, 310] width 110 height 23
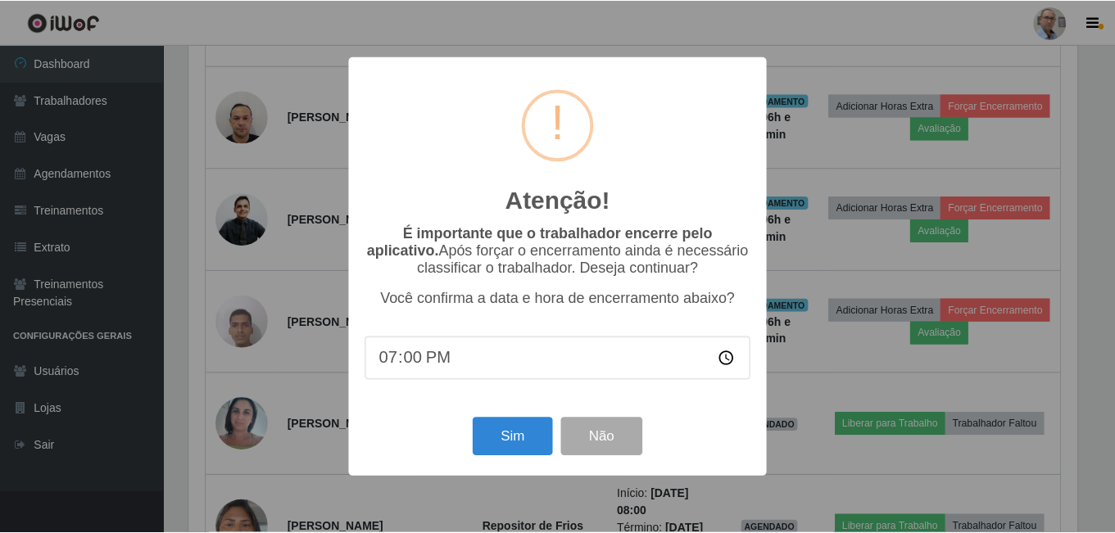
scroll to position [340, 892]
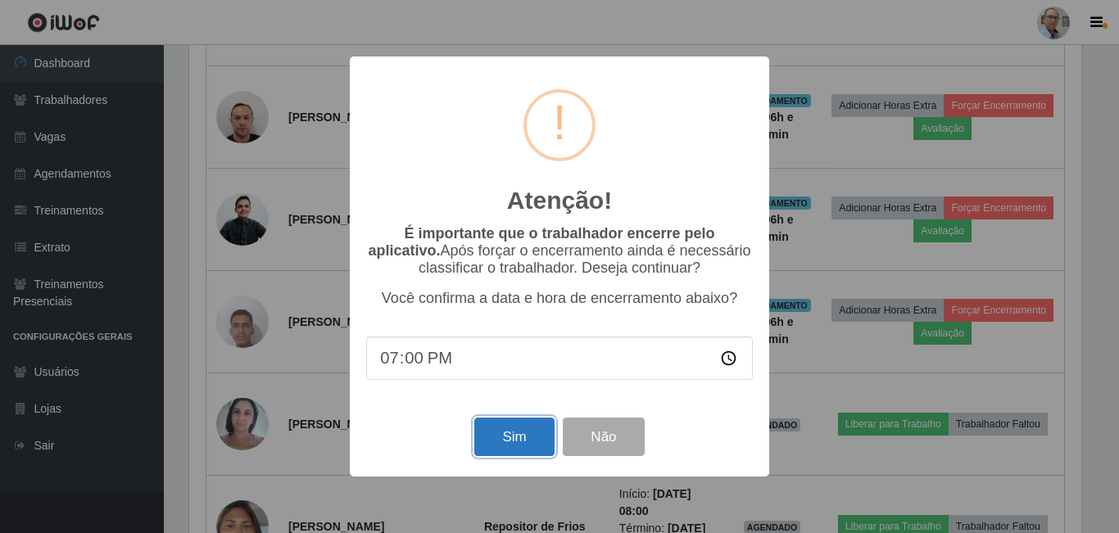
click at [516, 434] on button "Sim" at bounding box center [513, 437] width 79 height 39
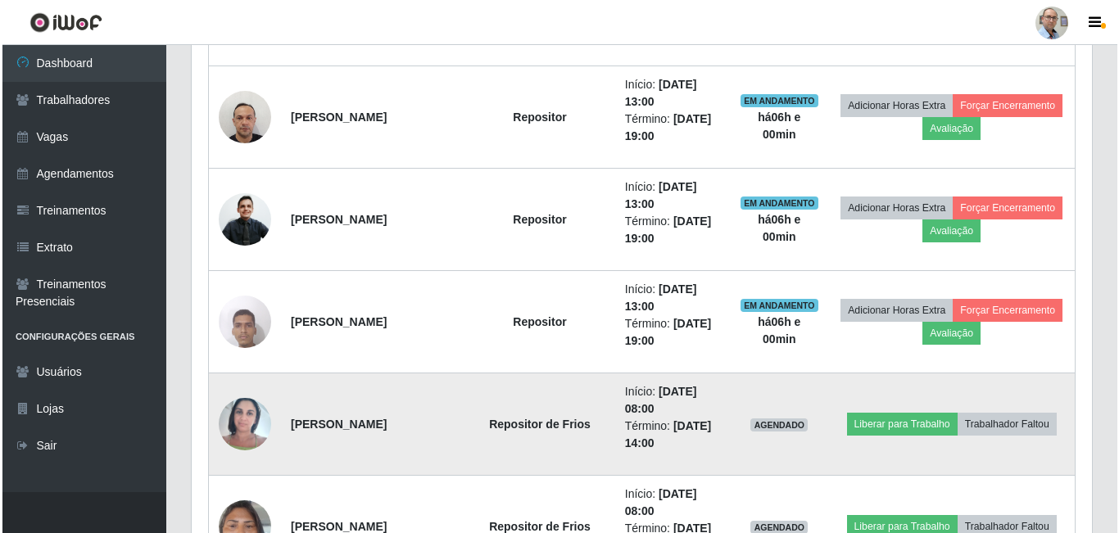
scroll to position [263, 0]
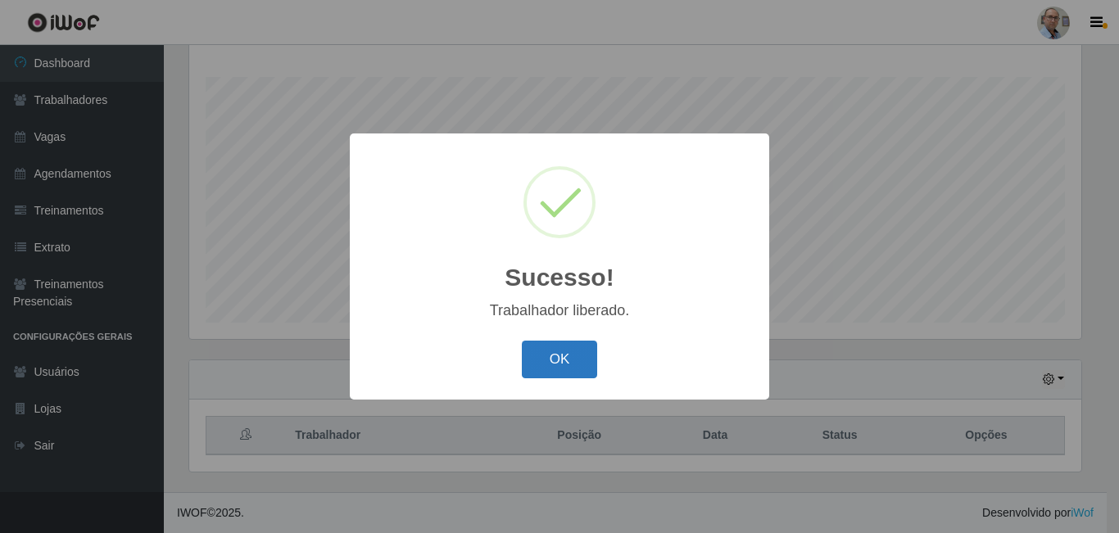
click at [586, 365] on button "OK" at bounding box center [560, 360] width 76 height 39
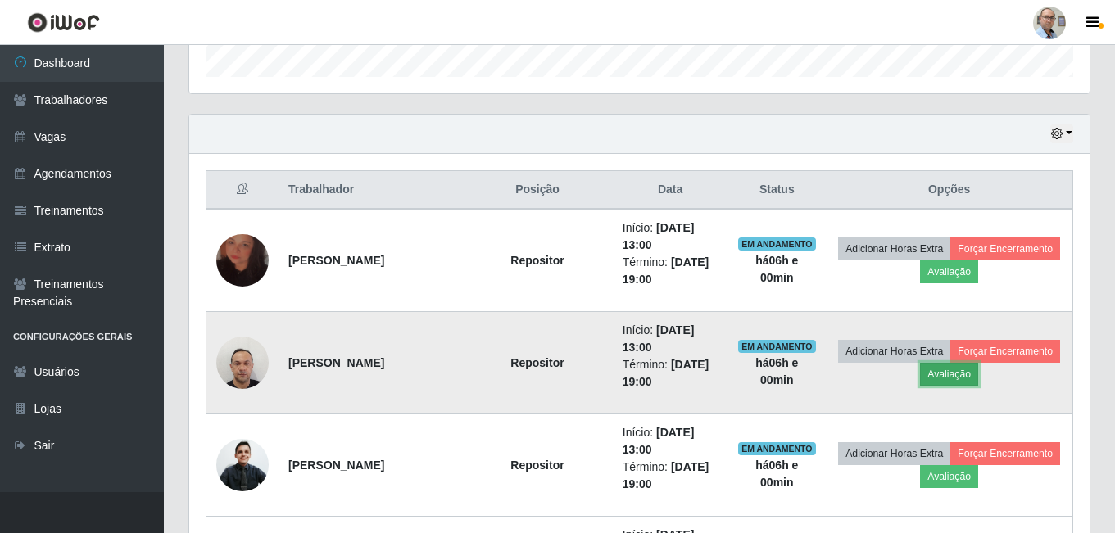
click at [978, 371] on button "Avaliação" at bounding box center [949, 374] width 58 height 23
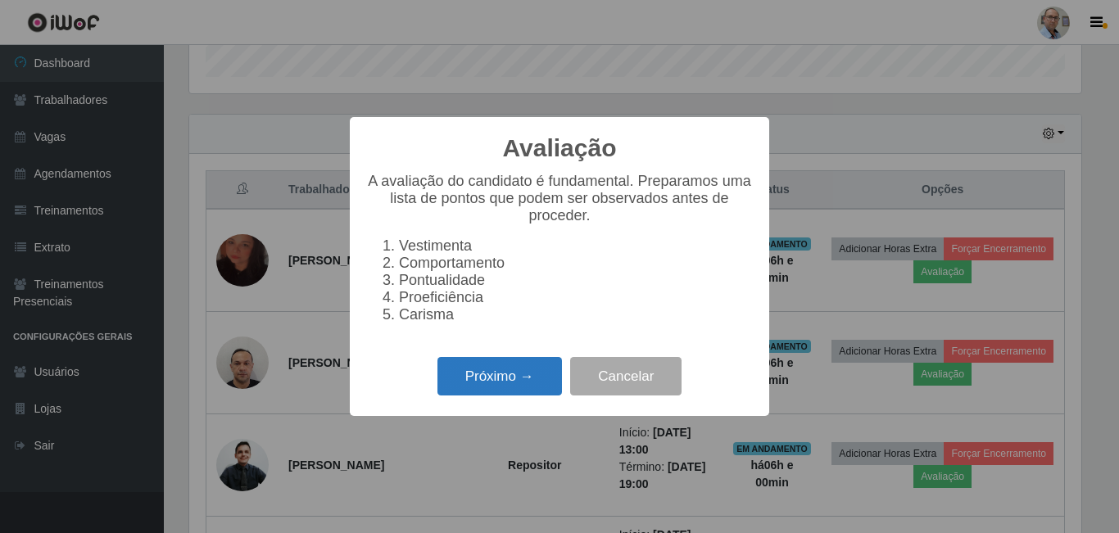
click at [500, 379] on button "Próximo →" at bounding box center [500, 376] width 125 height 39
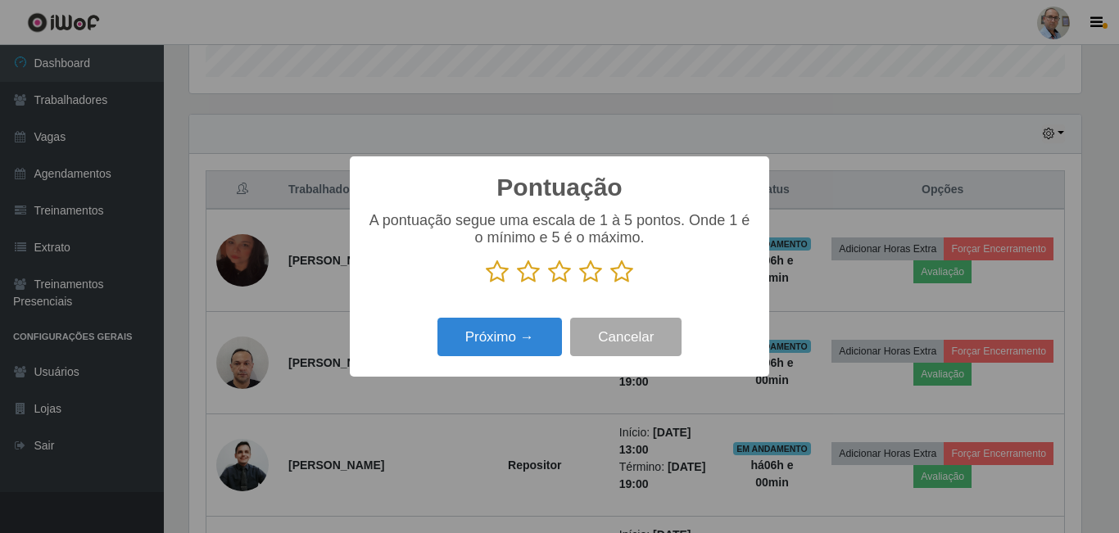
drag, startPoint x: 619, startPoint y: 274, endPoint x: 535, endPoint y: 318, distance: 94.2
click at [616, 277] on icon at bounding box center [621, 272] width 23 height 25
click at [610, 284] on input "radio" at bounding box center [610, 284] width 0 height 0
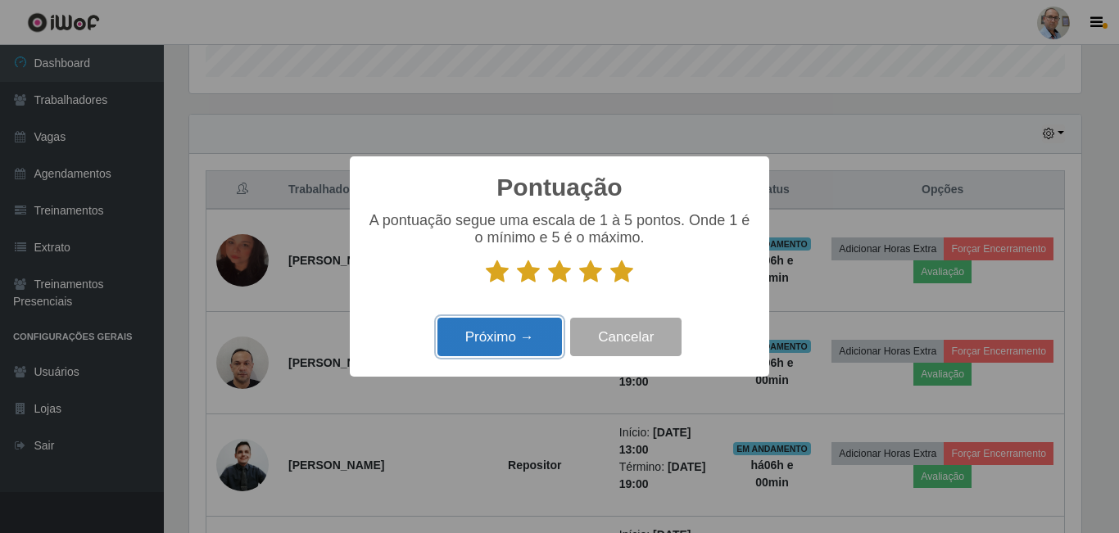
click at [515, 338] on button "Próximo →" at bounding box center [500, 337] width 125 height 39
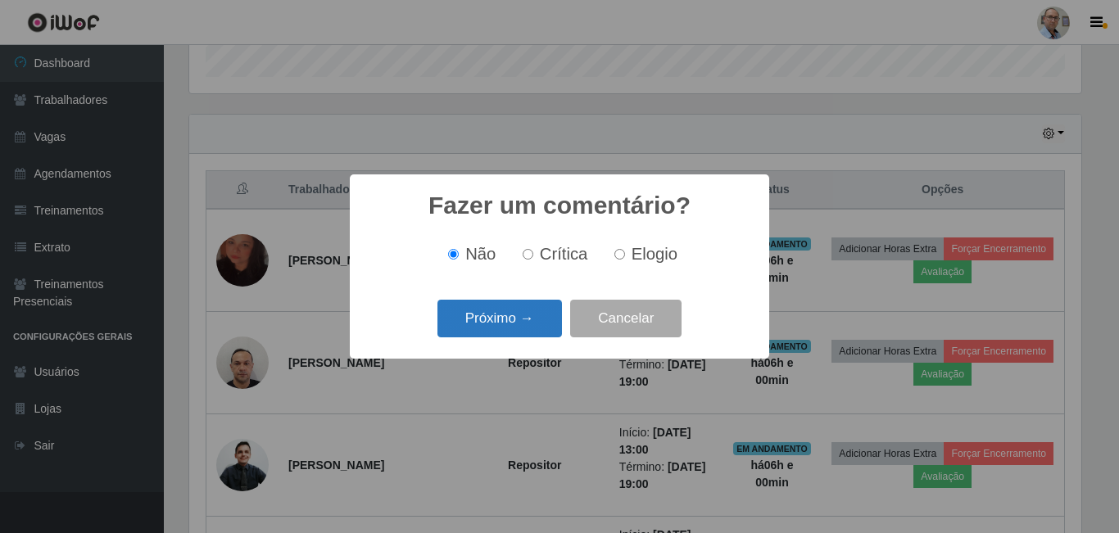
click at [500, 318] on button "Próximo →" at bounding box center [500, 319] width 125 height 39
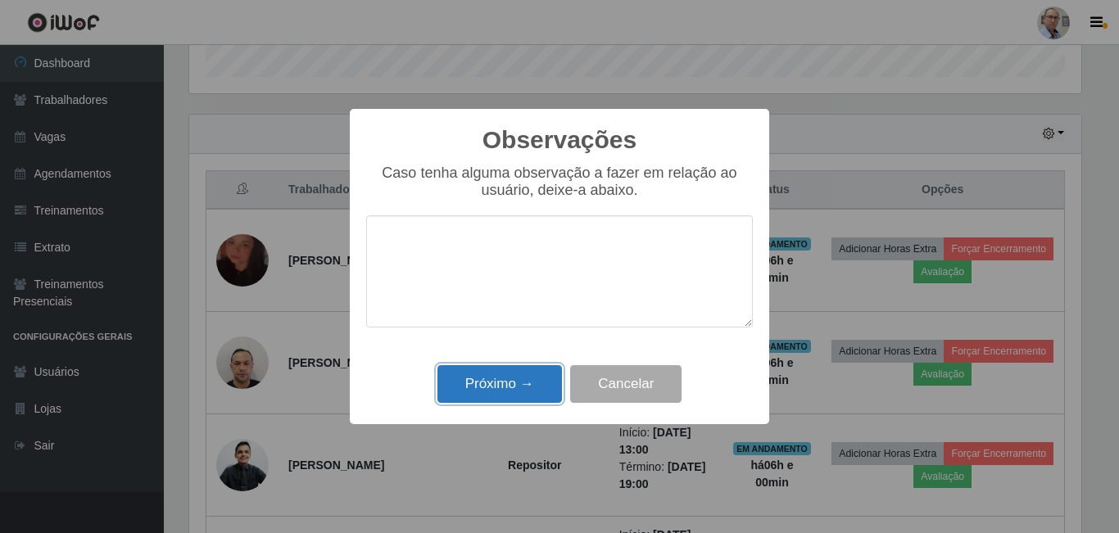
click at [484, 384] on button "Próximo →" at bounding box center [500, 384] width 125 height 39
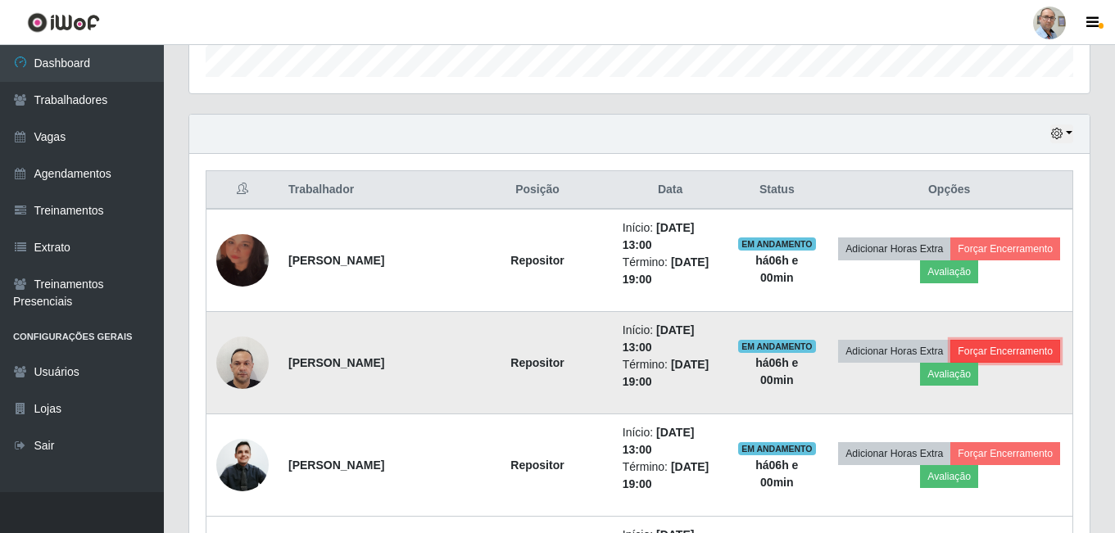
click at [951, 363] on button "Forçar Encerramento" at bounding box center [1006, 351] width 110 height 23
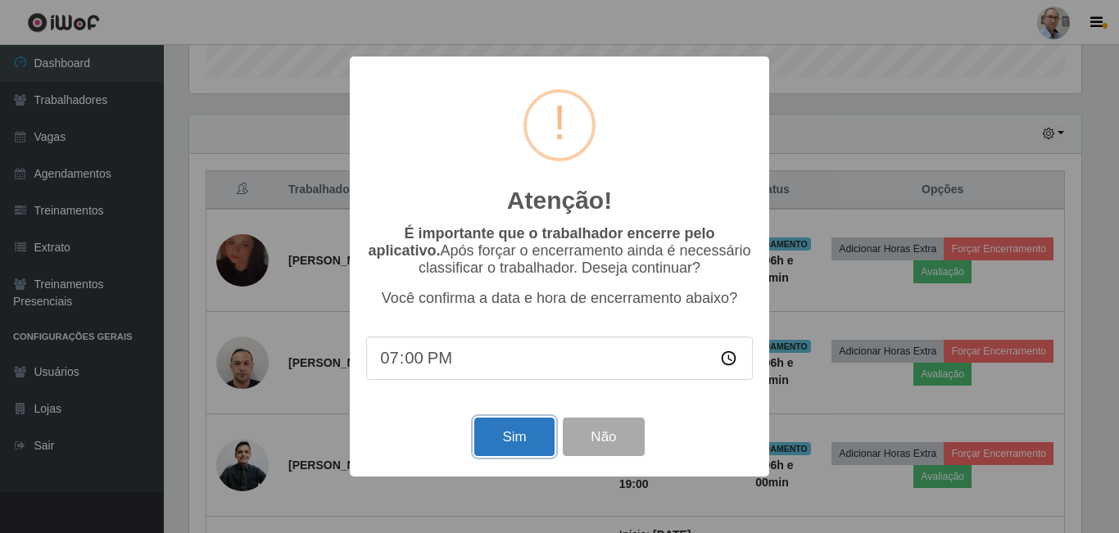
click at [530, 436] on button "Sim" at bounding box center [513, 437] width 79 height 39
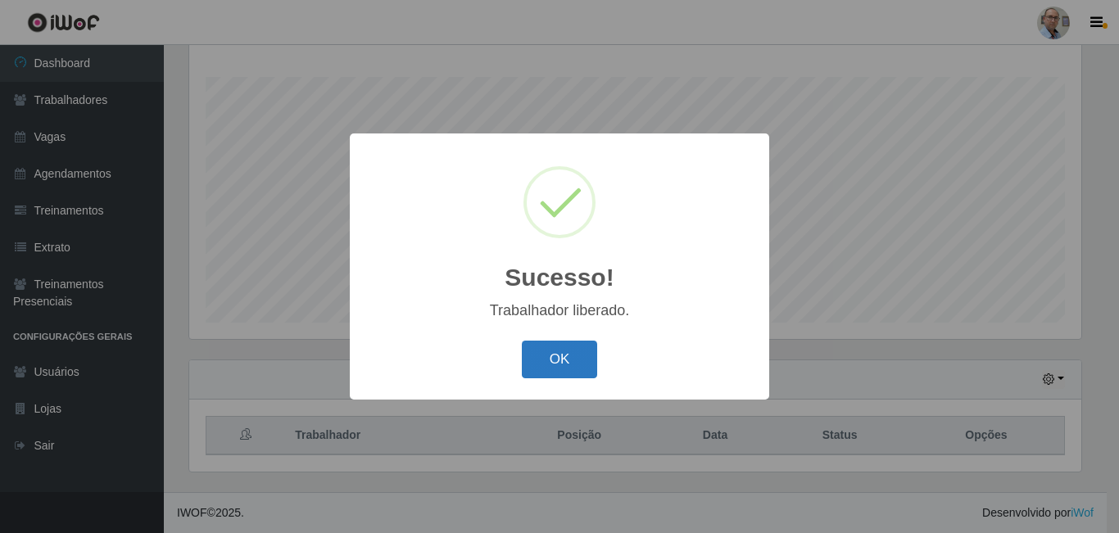
click at [562, 353] on button "OK" at bounding box center [560, 360] width 76 height 39
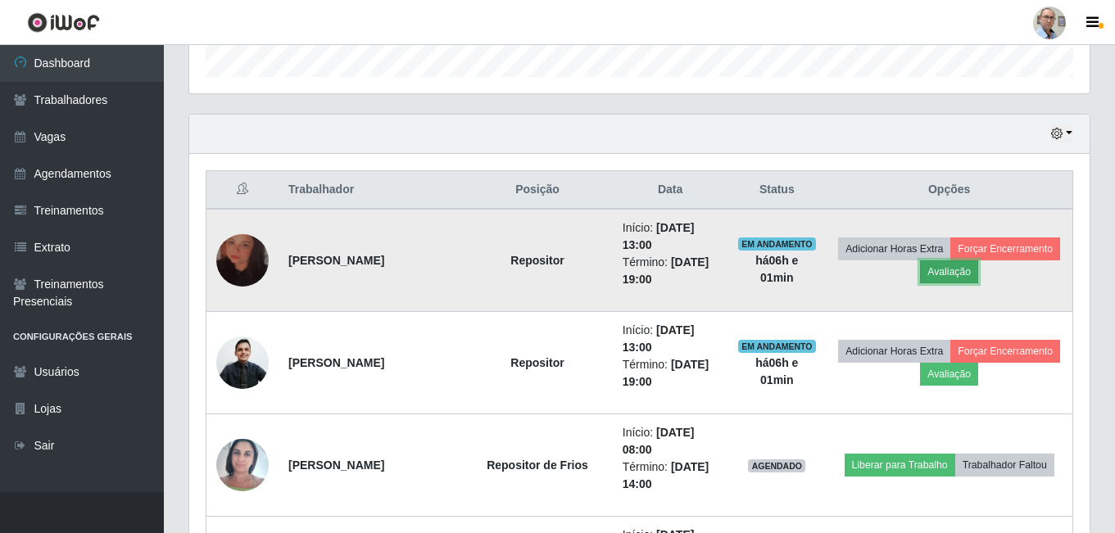
click at [978, 270] on button "Avaliação" at bounding box center [949, 272] width 58 height 23
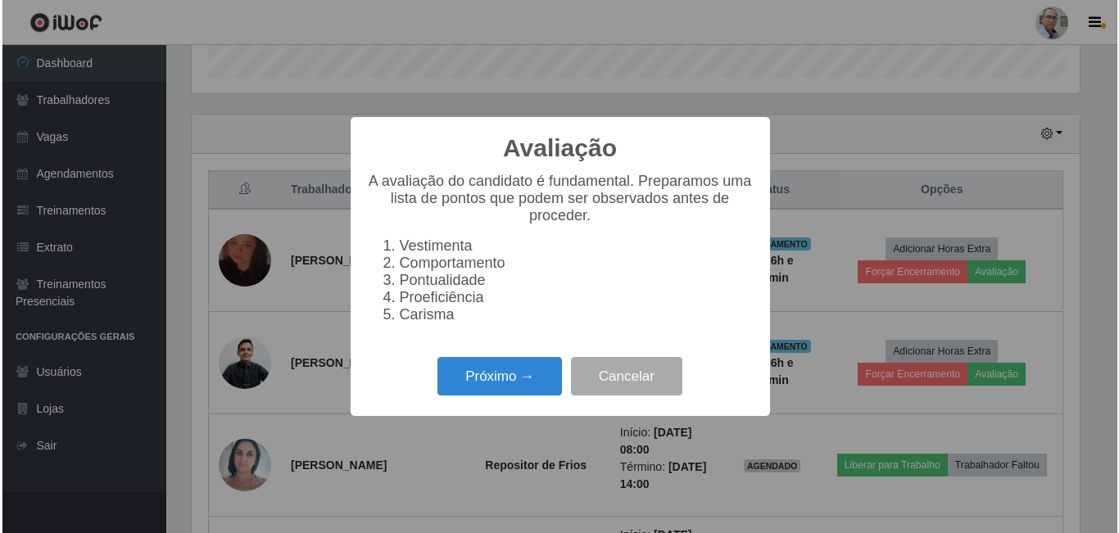
scroll to position [340, 892]
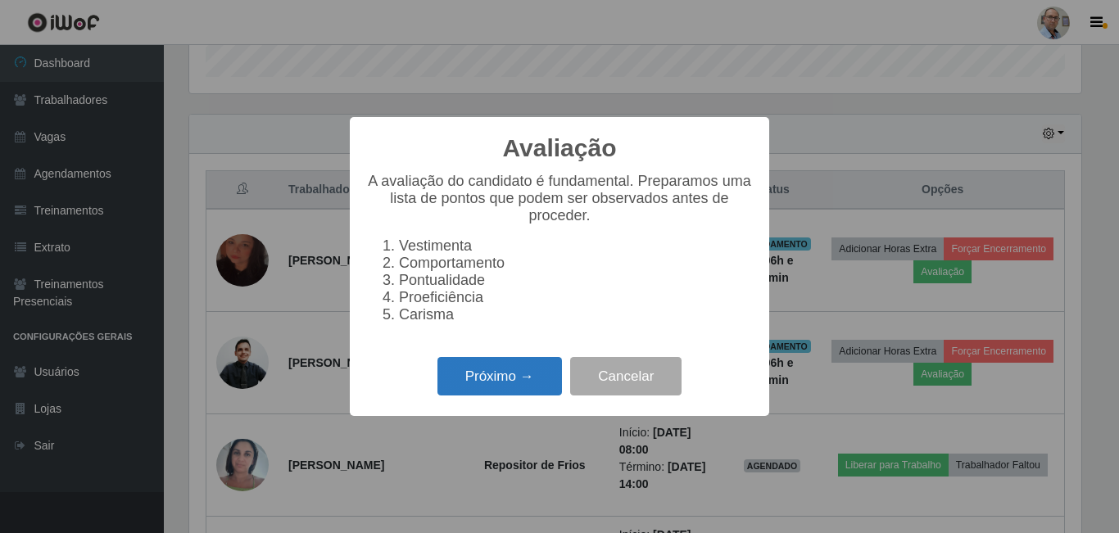
click at [504, 392] on button "Próximo →" at bounding box center [500, 376] width 125 height 39
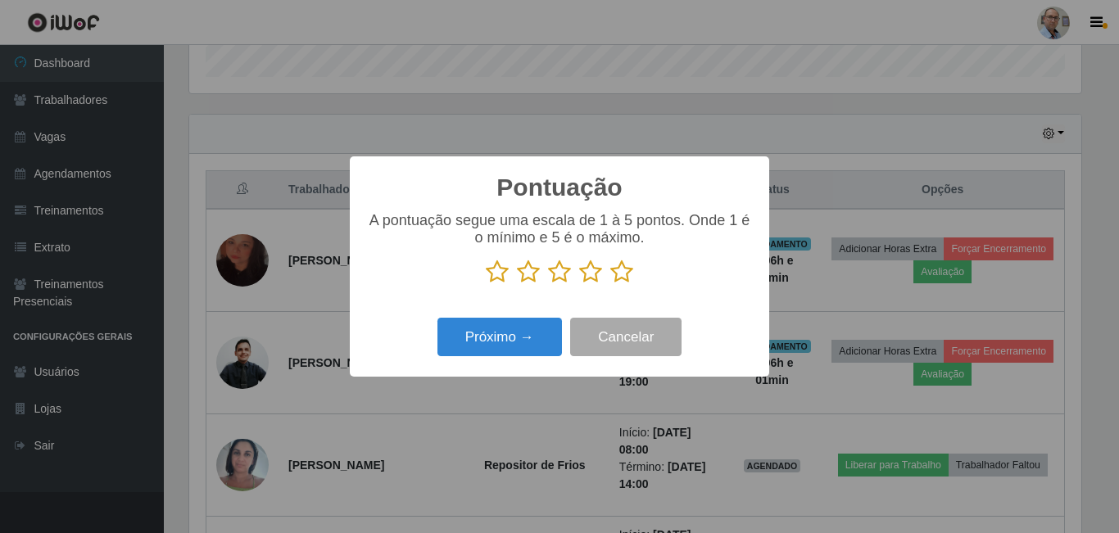
scroll to position [819061, 818509]
click at [625, 274] on icon at bounding box center [621, 272] width 23 height 25
click at [610, 284] on input "radio" at bounding box center [610, 284] width 0 height 0
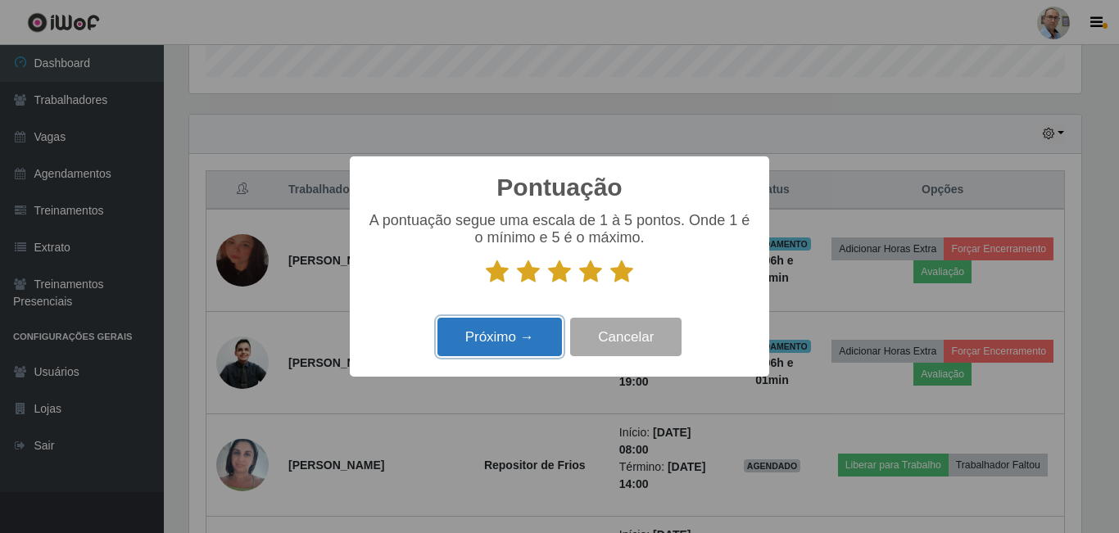
click at [483, 338] on button "Próximo →" at bounding box center [500, 337] width 125 height 39
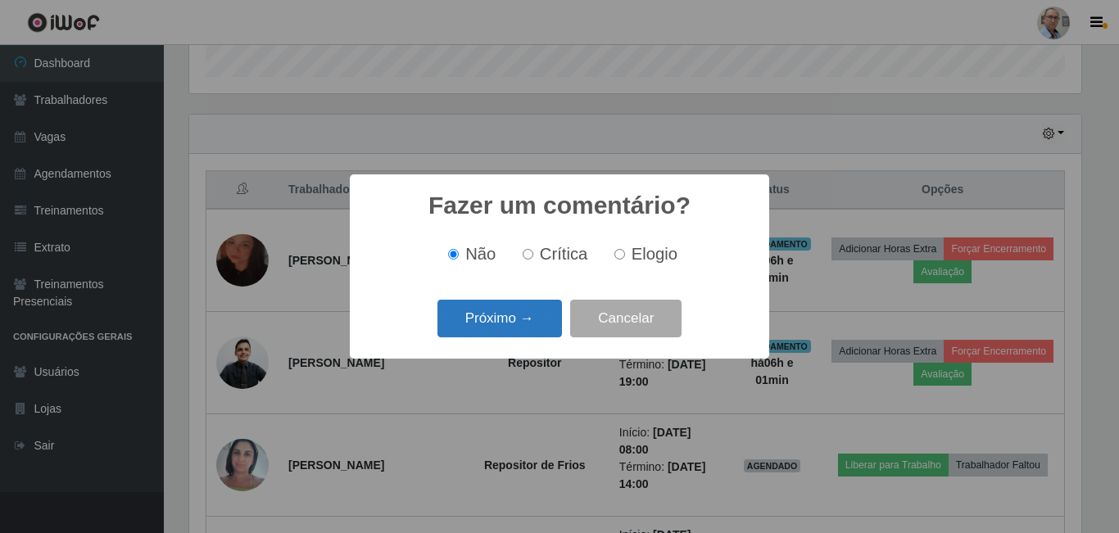
click at [477, 317] on button "Próximo →" at bounding box center [500, 319] width 125 height 39
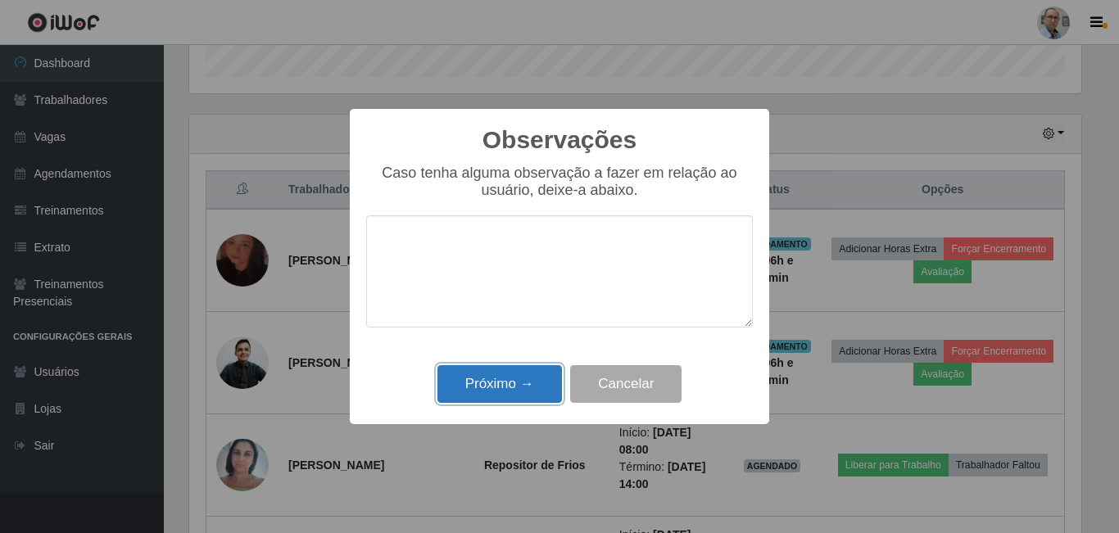
click at [510, 389] on button "Próximo →" at bounding box center [500, 384] width 125 height 39
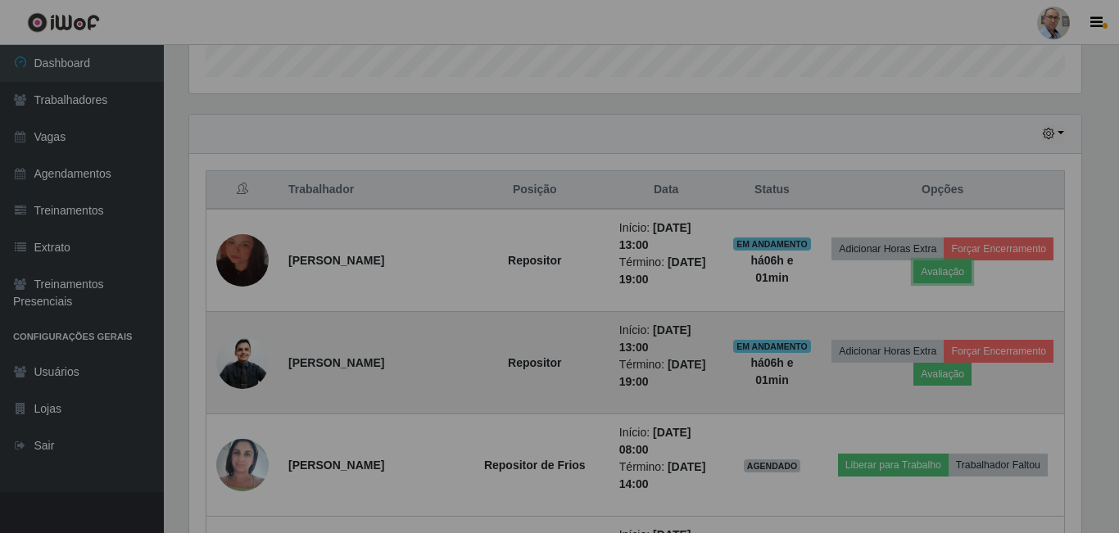
scroll to position [340, 901]
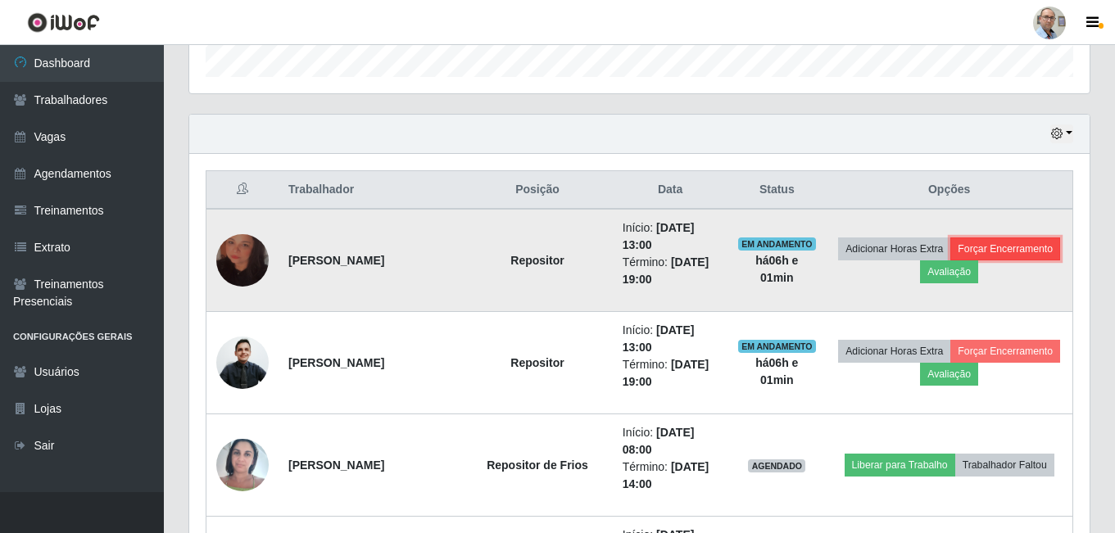
click at [951, 261] on button "Forçar Encerramento" at bounding box center [1006, 249] width 110 height 23
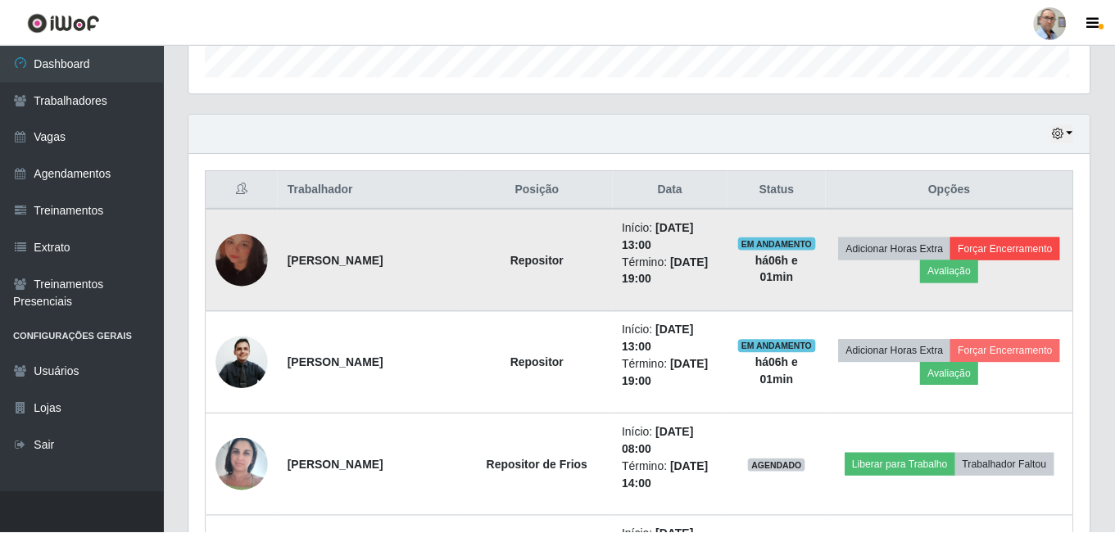
scroll to position [340, 892]
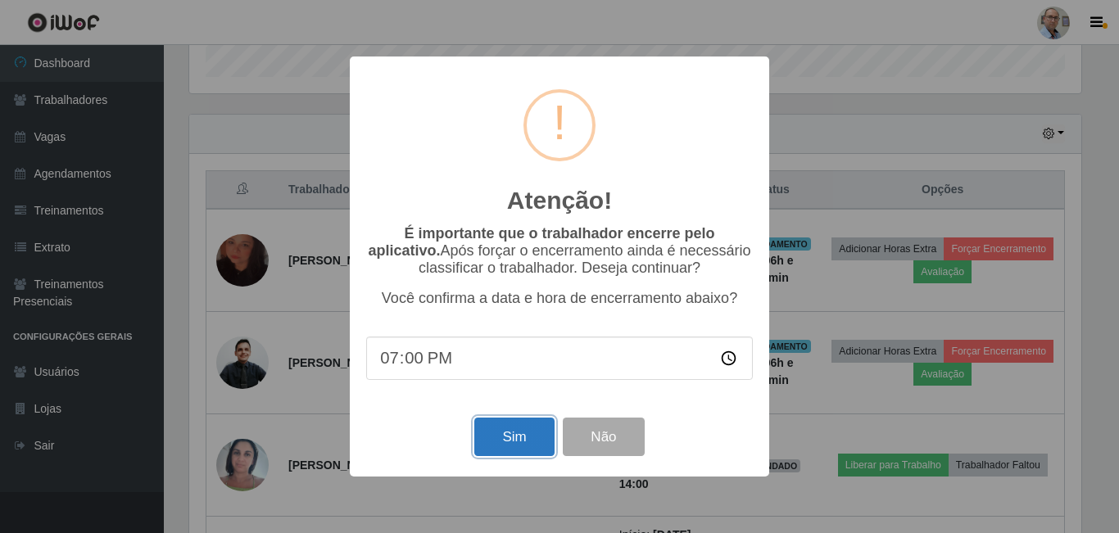
click at [519, 445] on button "Sim" at bounding box center [513, 437] width 79 height 39
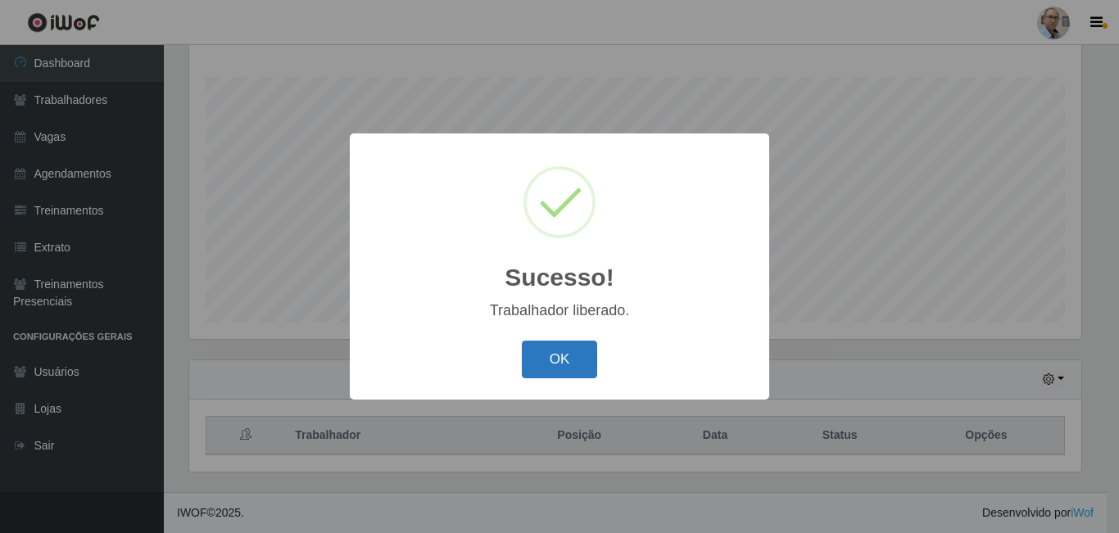
click at [565, 363] on button "OK" at bounding box center [560, 360] width 76 height 39
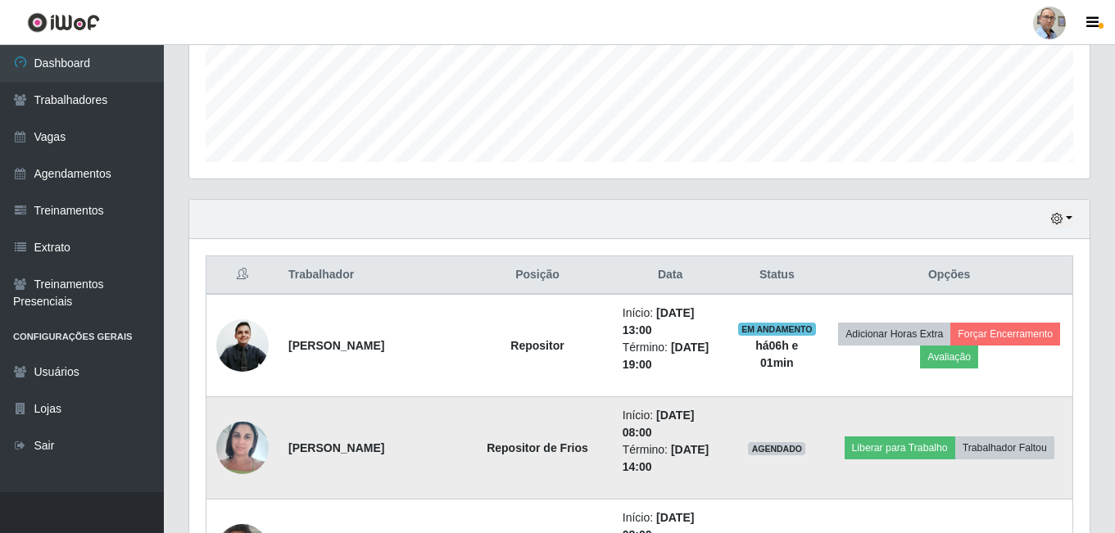
scroll to position [509, 0]
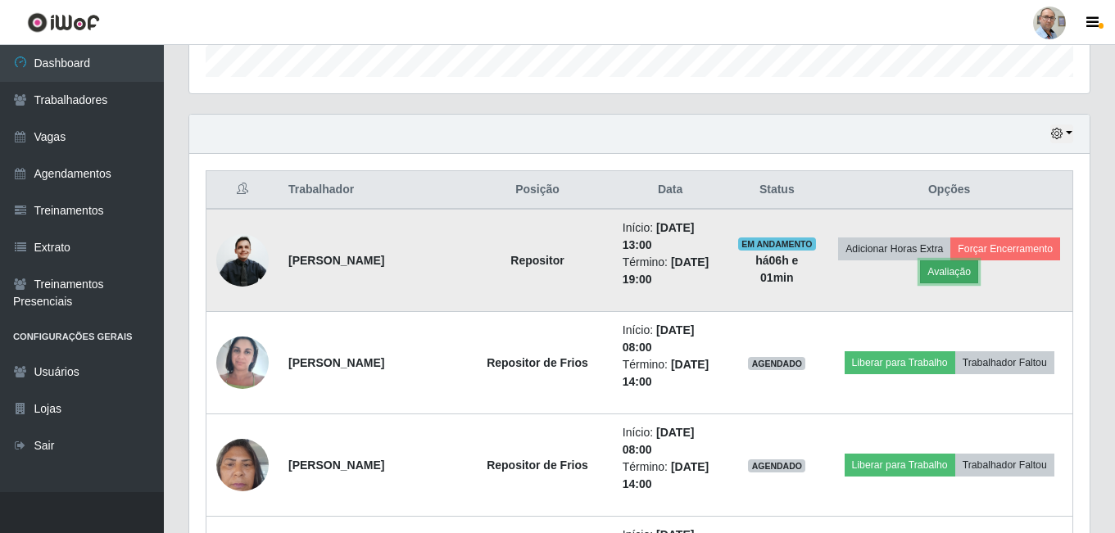
click at [978, 272] on button "Avaliação" at bounding box center [949, 272] width 58 height 23
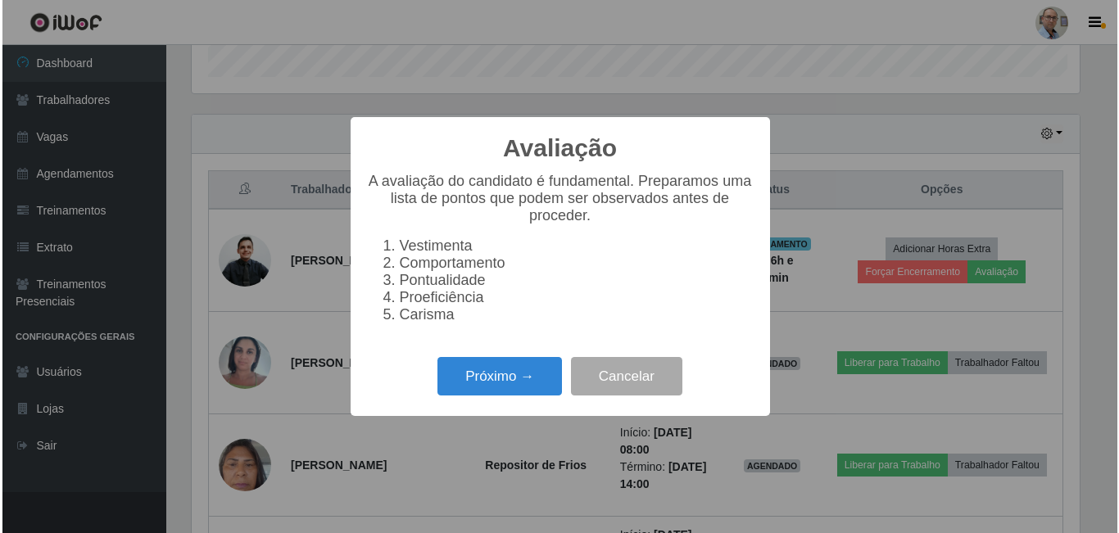
scroll to position [340, 892]
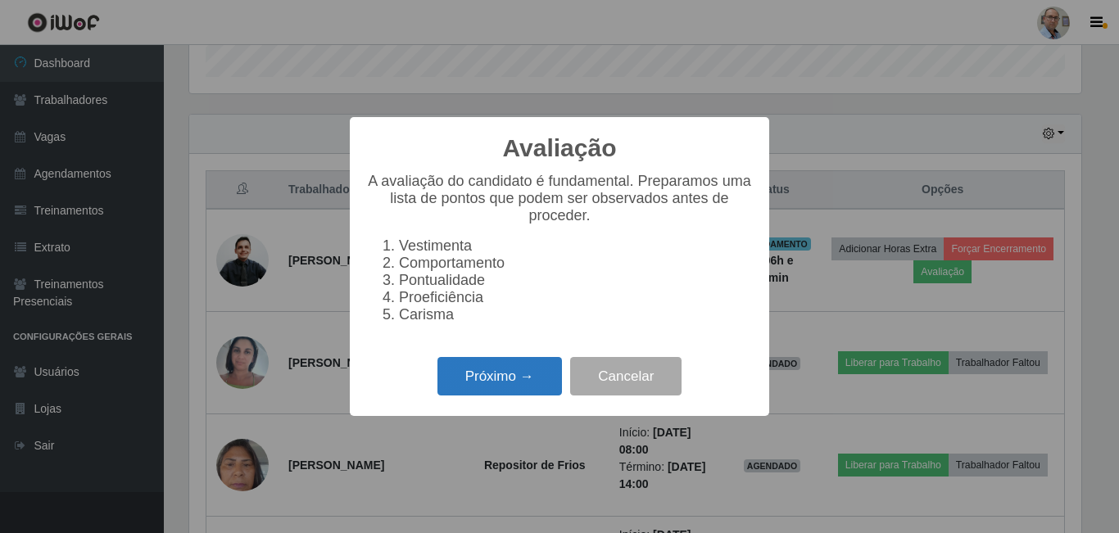
click at [500, 388] on button "Próximo →" at bounding box center [500, 376] width 125 height 39
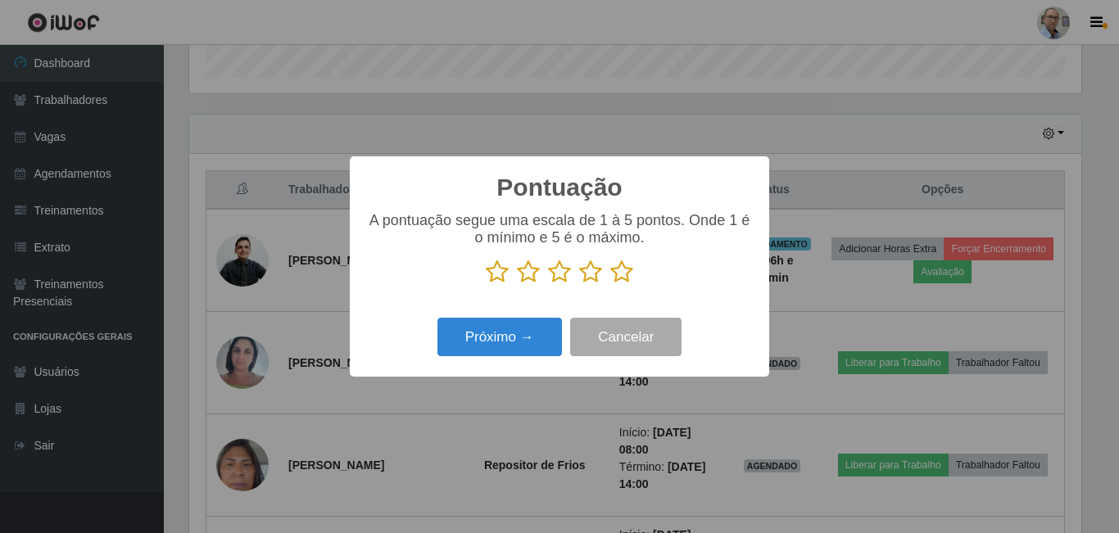
click at [620, 271] on icon at bounding box center [621, 272] width 23 height 25
click at [610, 284] on input "radio" at bounding box center [610, 284] width 0 height 0
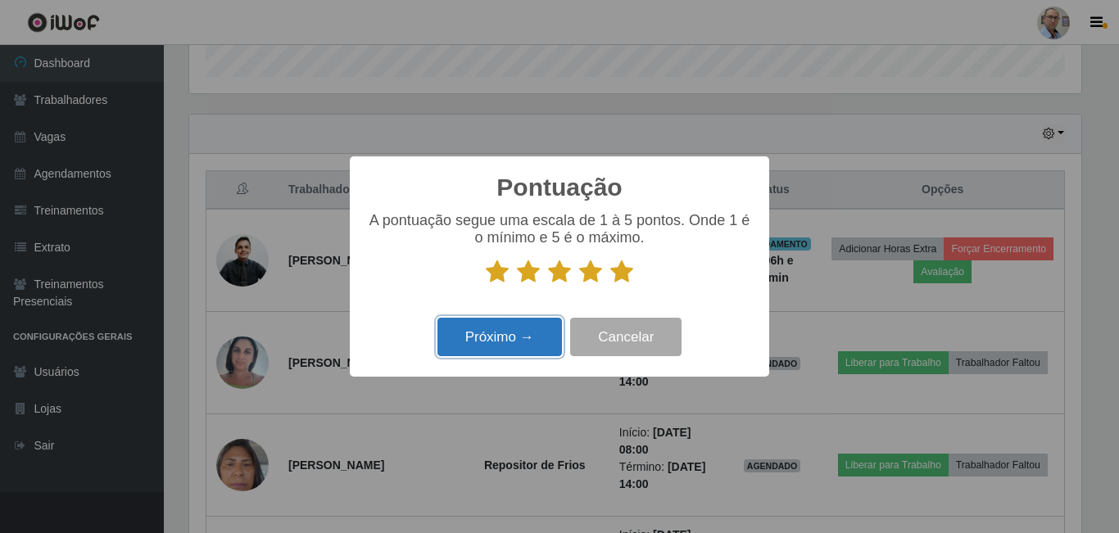
click at [507, 329] on button "Próximo →" at bounding box center [500, 337] width 125 height 39
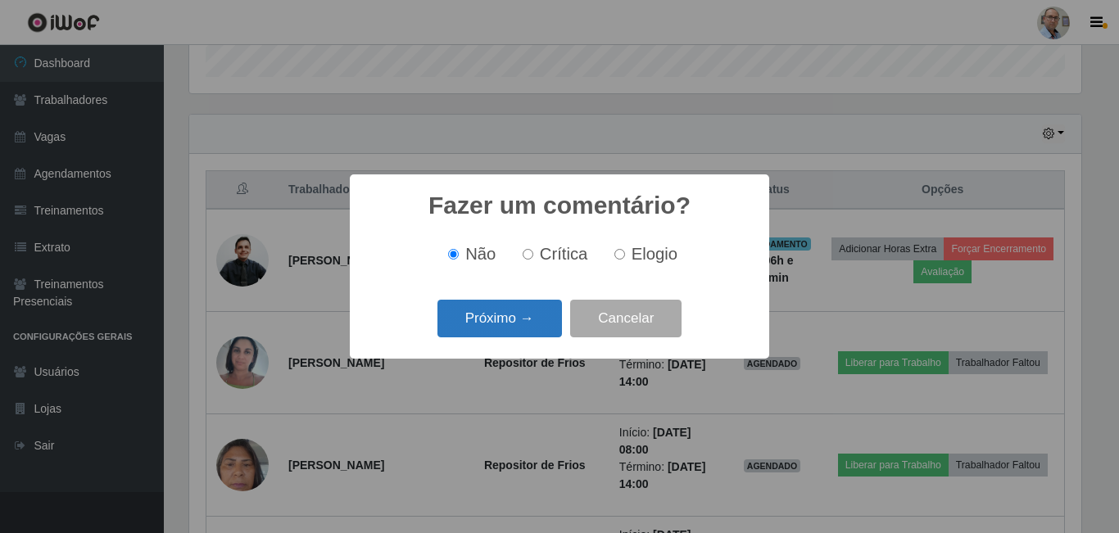
click at [492, 322] on button "Próximo →" at bounding box center [500, 319] width 125 height 39
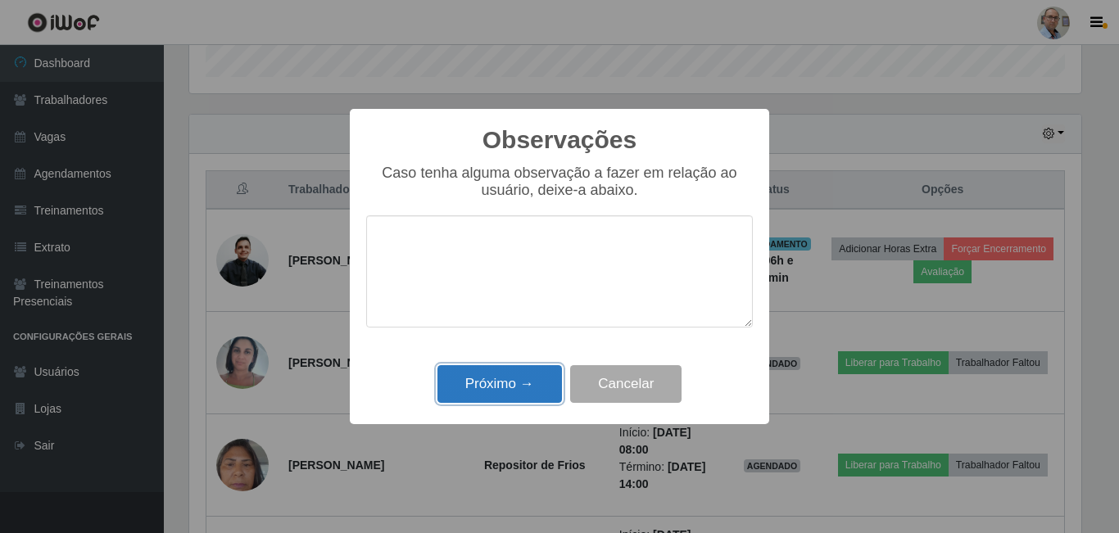
click at [480, 388] on button "Próximo →" at bounding box center [500, 384] width 125 height 39
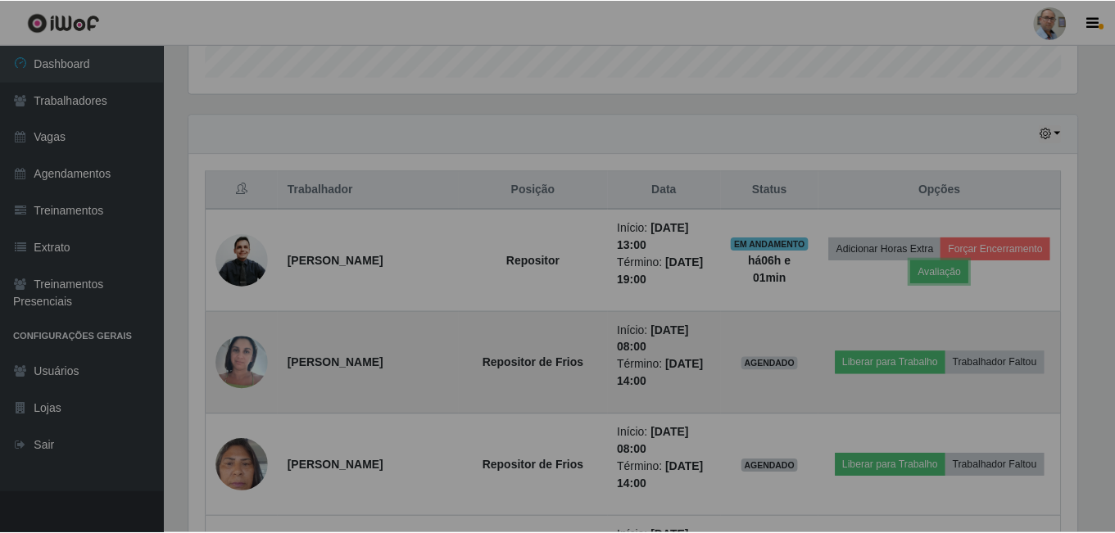
scroll to position [340, 901]
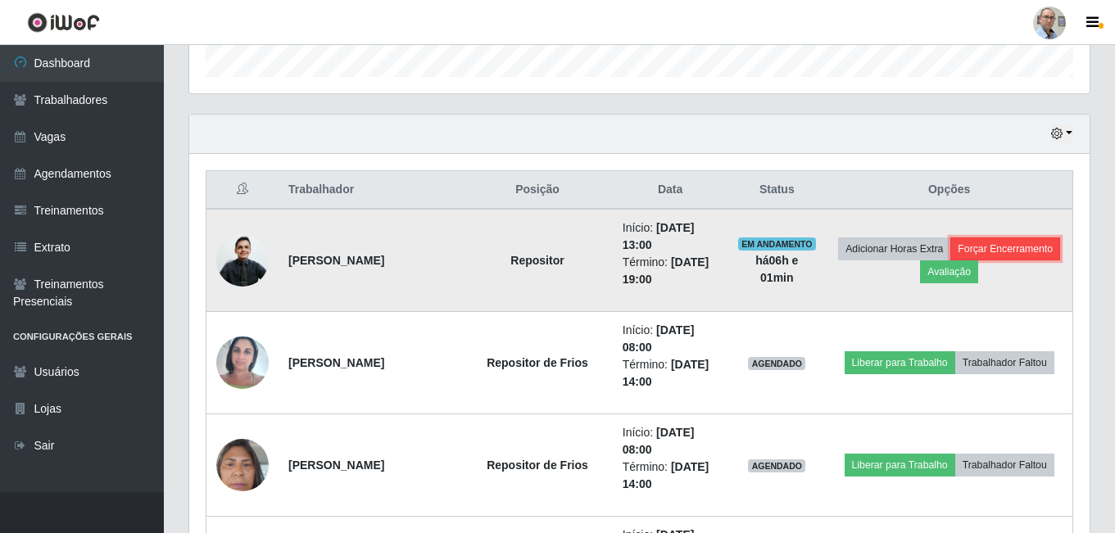
click at [951, 261] on button "Forçar Encerramento" at bounding box center [1006, 249] width 110 height 23
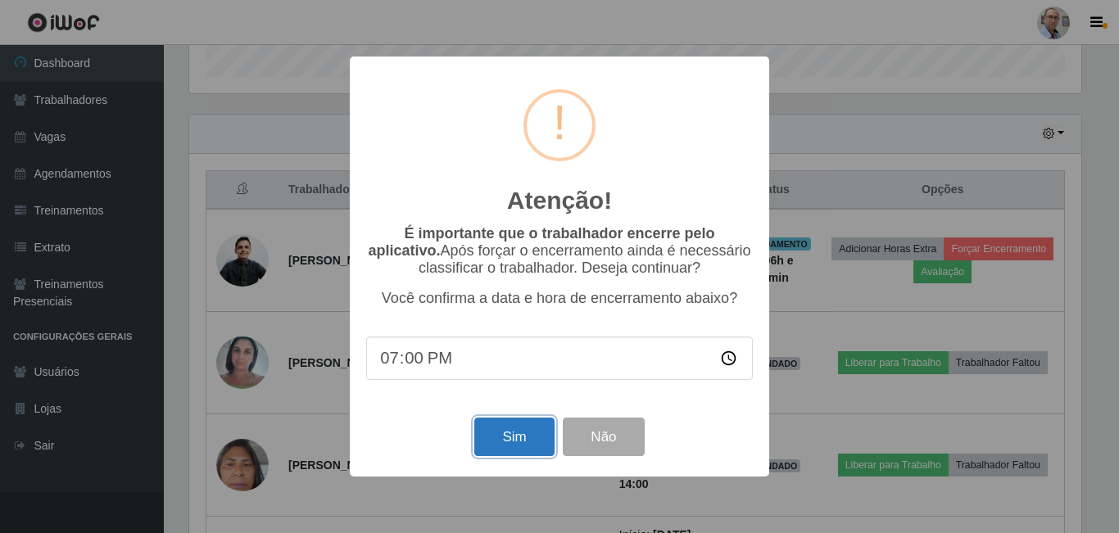
click at [516, 435] on button "Sim" at bounding box center [513, 437] width 79 height 39
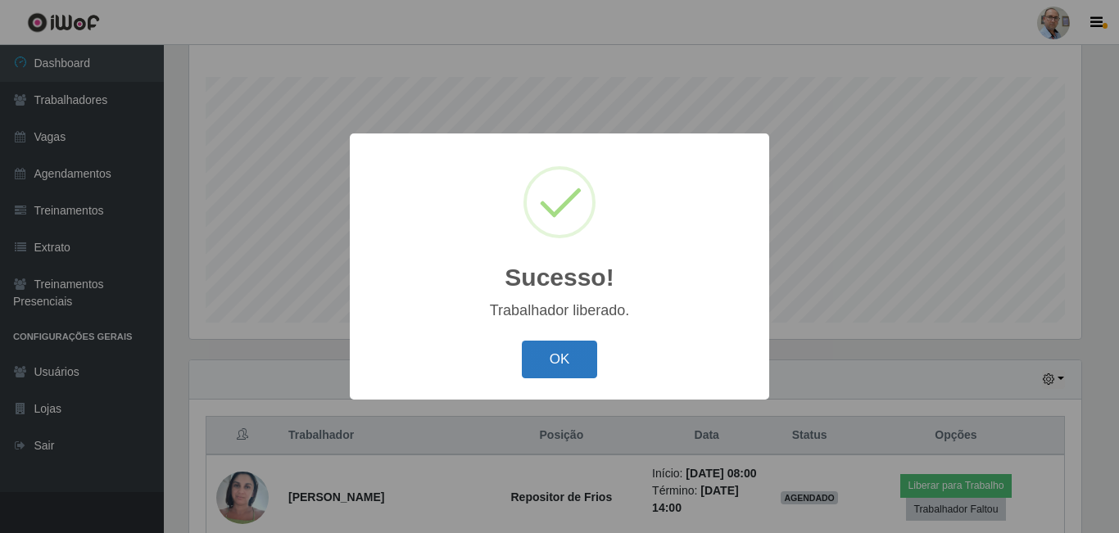
click at [556, 356] on button "OK" at bounding box center [560, 360] width 76 height 39
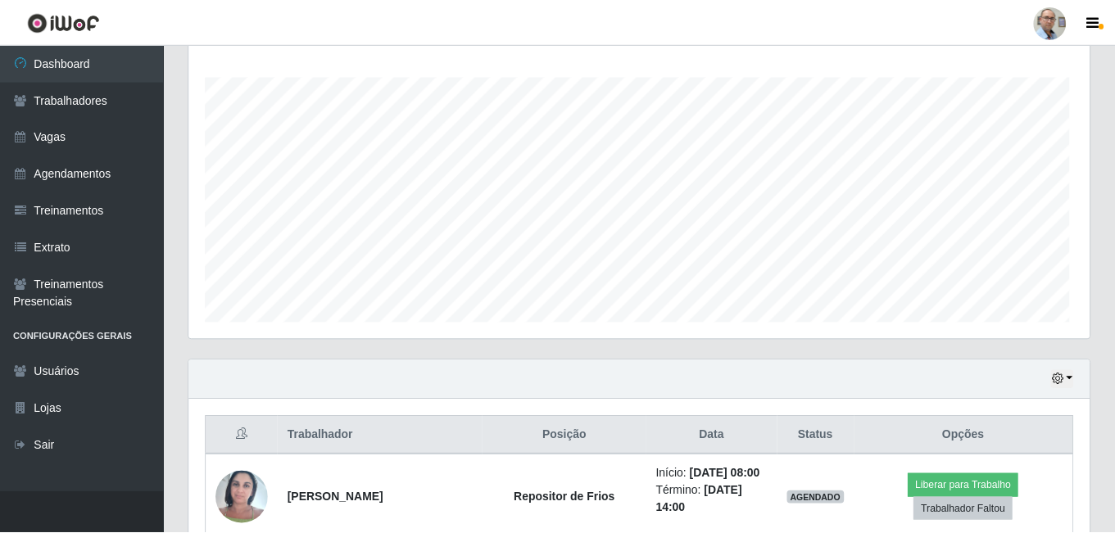
scroll to position [340, 901]
